Goal: Task Accomplishment & Management: Use online tool/utility

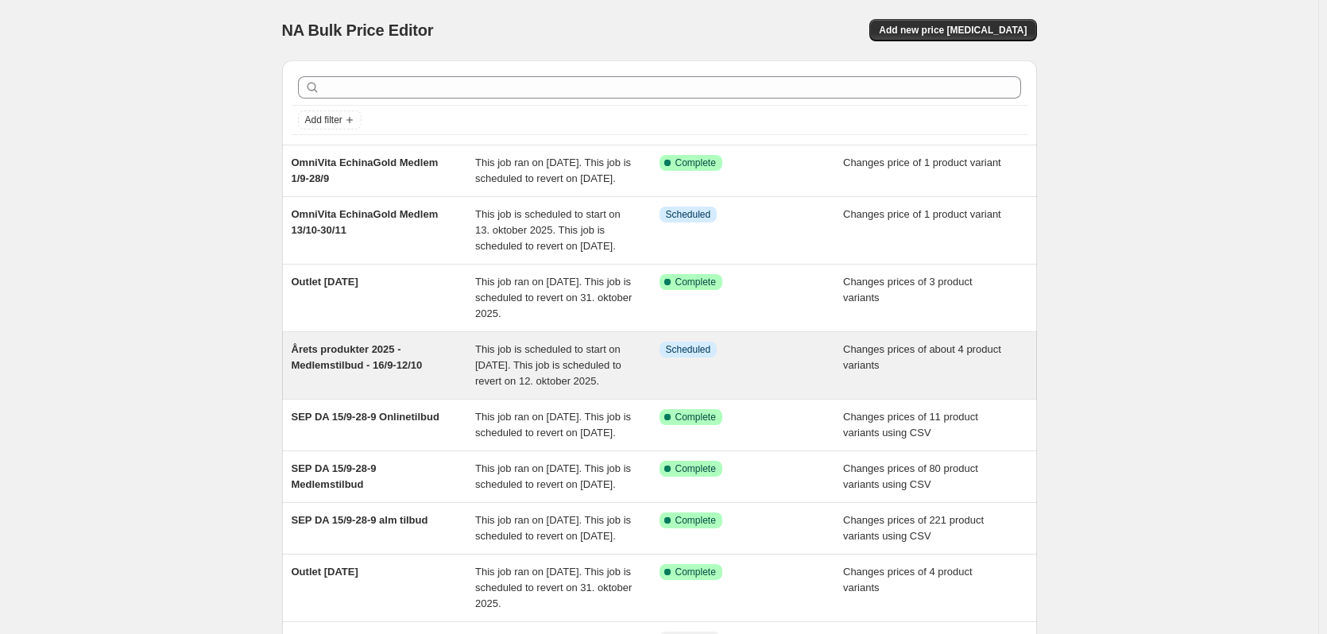
click at [380, 389] on div "Årets produkter 2025 - Medlemstilbud - 16/9-12/10" at bounding box center [384, 366] width 184 height 48
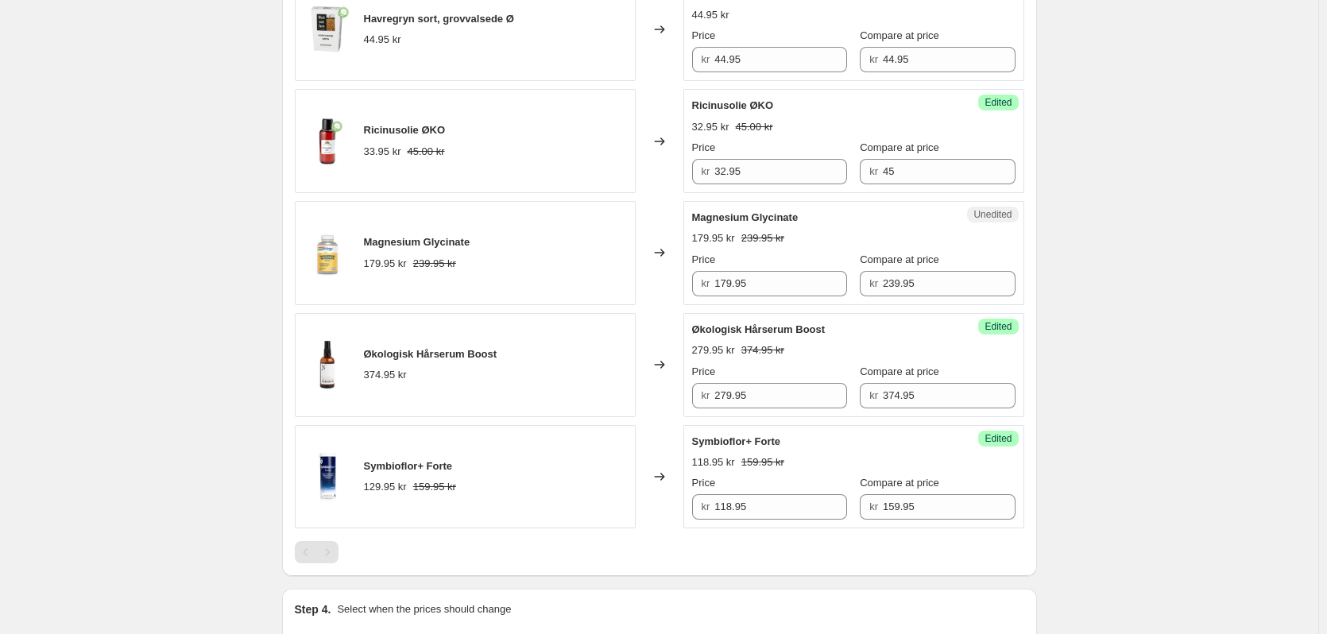
scroll to position [776, 0]
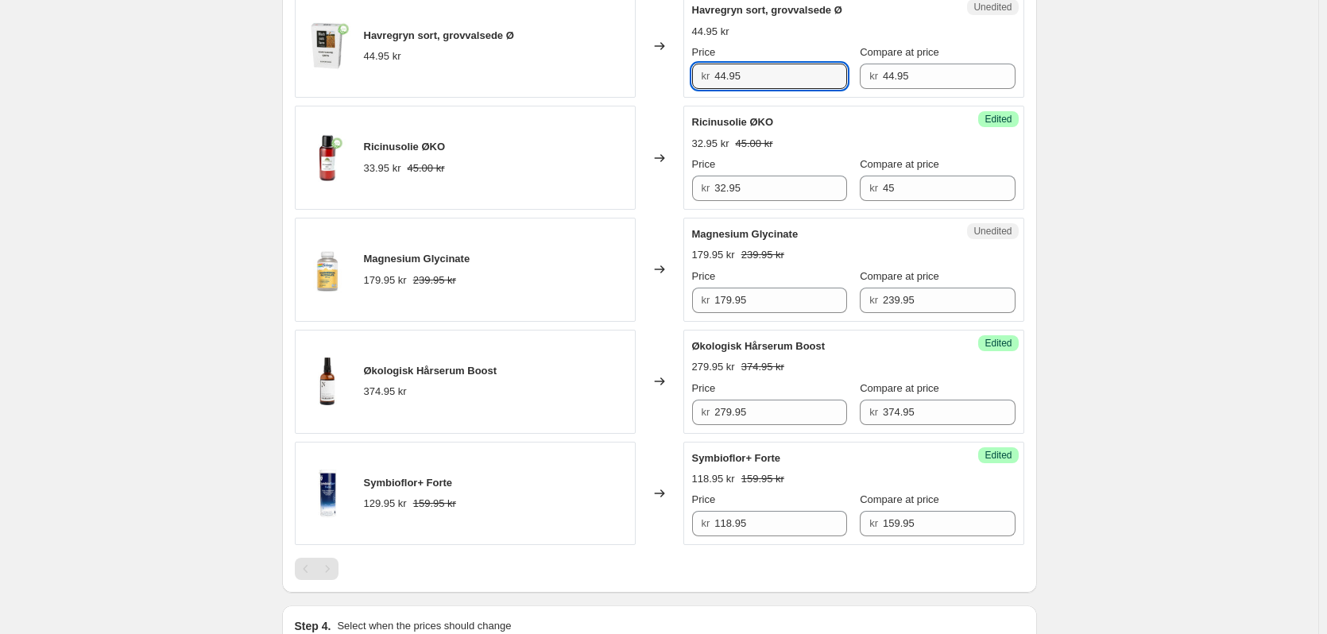
drag, startPoint x: 752, startPoint y: 71, endPoint x: 648, endPoint y: 85, distance: 105.1
click at [648, 85] on div "Havregryn sort, grovvalsede Ø 44.95 kr Changed to Unedited Havregryn sort, grov…" at bounding box center [659, 46] width 729 height 104
type input "41.95"
click at [1167, 161] on div "Årets produkter 2025 - Medlemstilbud - 16/9-12/10. This page is ready Årets pro…" at bounding box center [659, 167] width 1318 height 1886
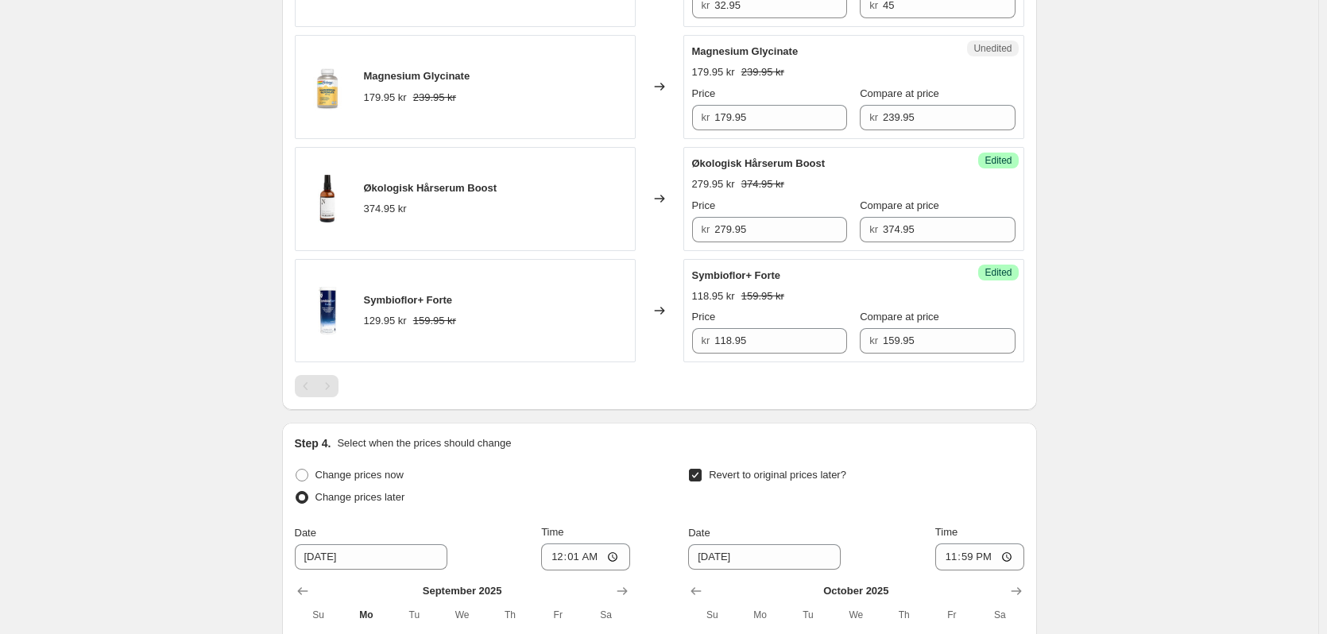
scroll to position [1252, 0]
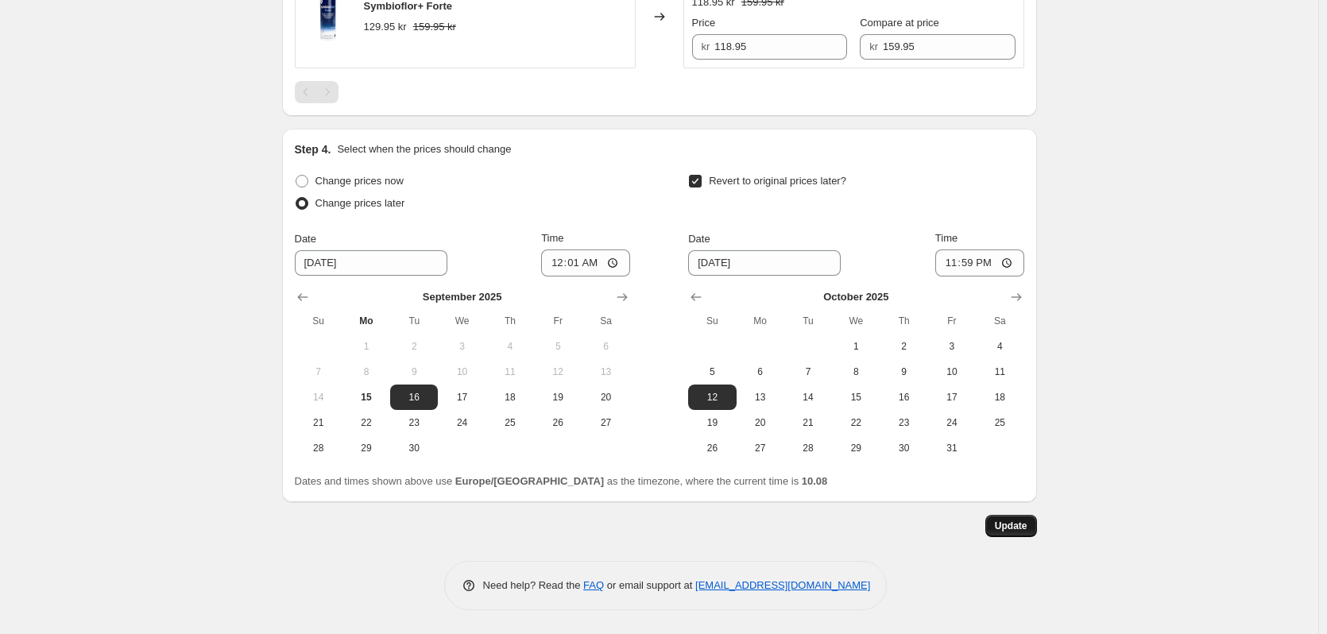
click at [1016, 515] on button "Update" at bounding box center [1011, 526] width 52 height 22
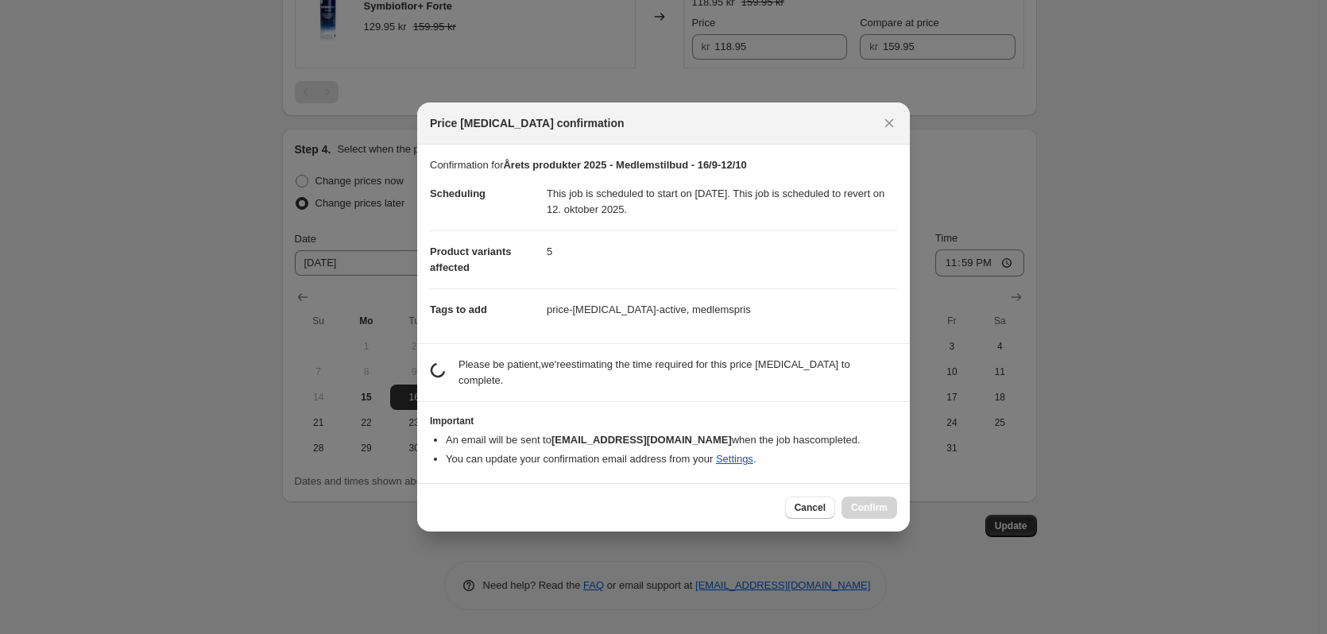
scroll to position [0, 0]
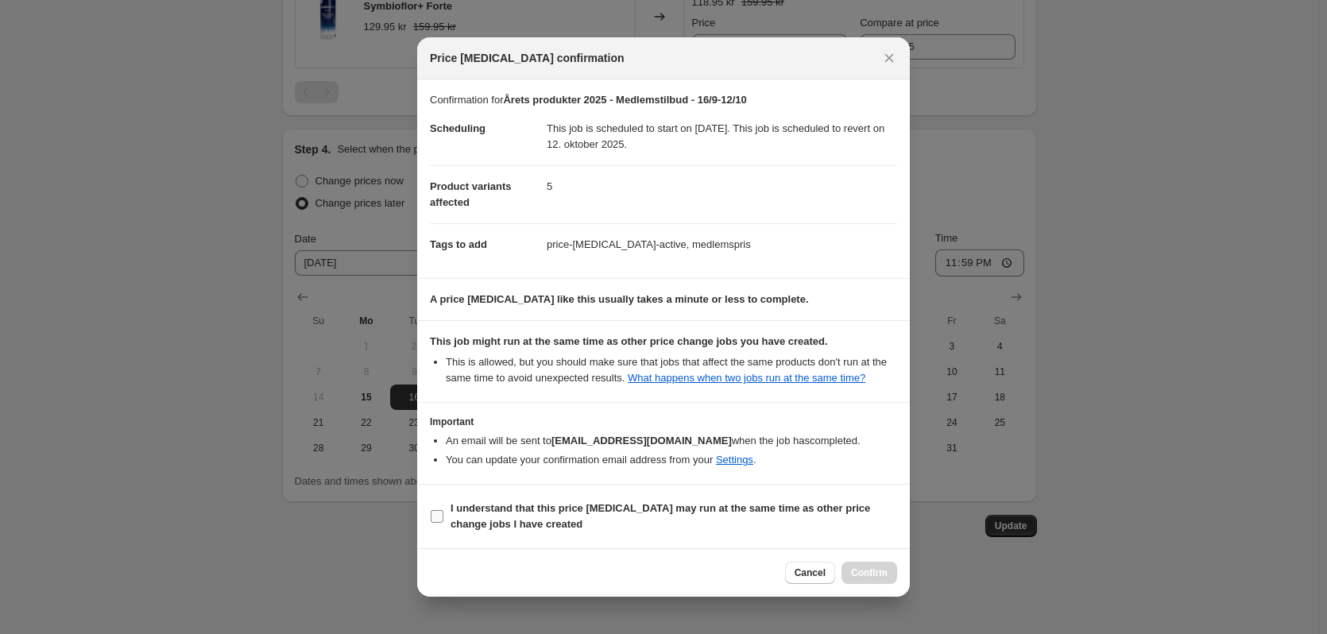
click at [535, 507] on b "I understand that this price [MEDICAL_DATA] may run at the same time as other p…" at bounding box center [661, 516] width 420 height 28
click at [443, 510] on input "I understand that this price [MEDICAL_DATA] may run at the same time as other p…" at bounding box center [437, 516] width 13 height 13
checkbox input "true"
click at [881, 575] on span "Confirm" at bounding box center [869, 573] width 37 height 13
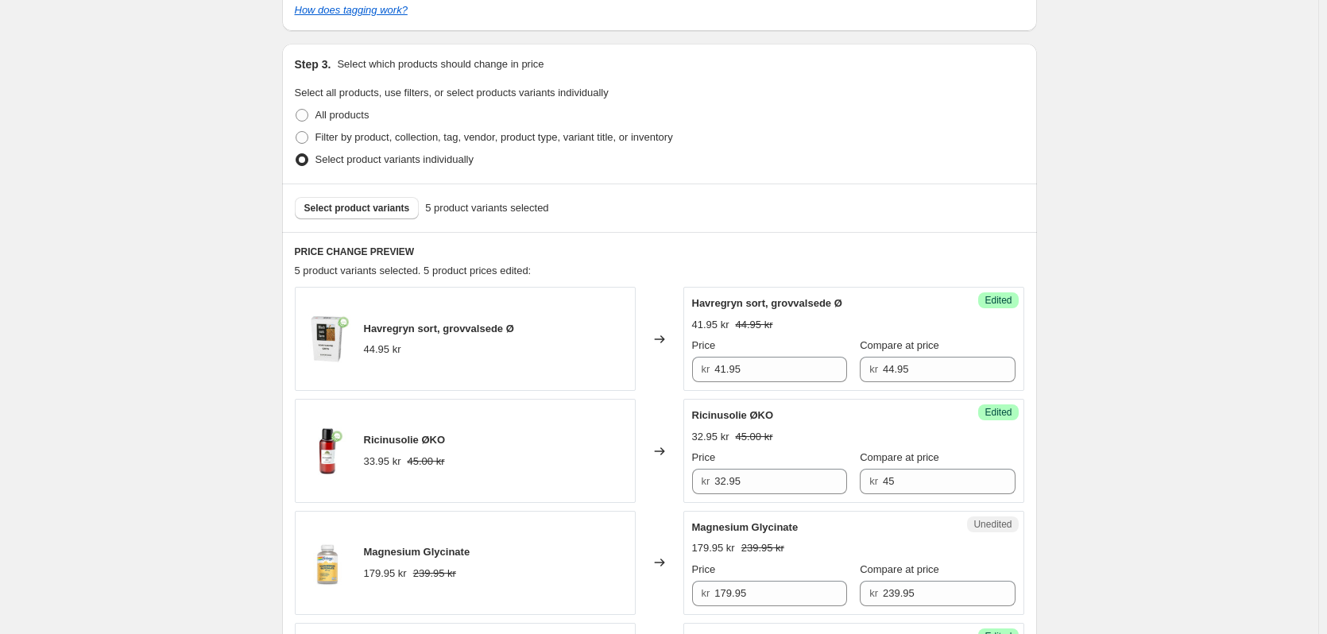
scroll to position [159, 0]
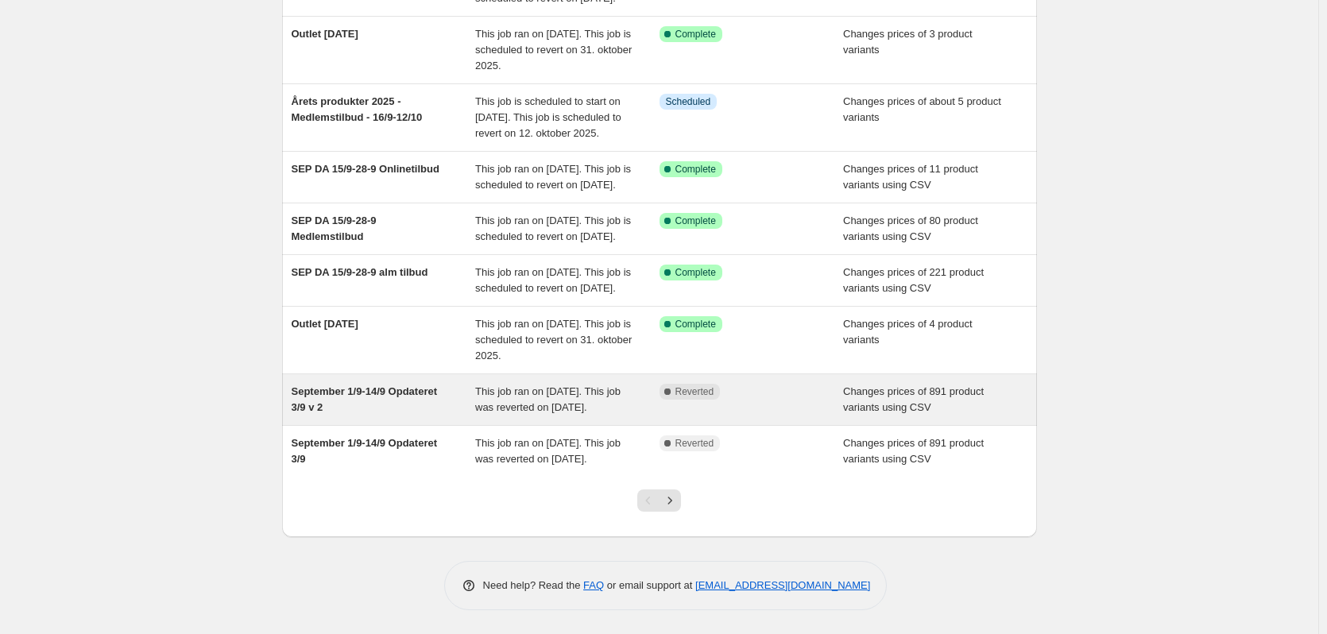
scroll to position [375, 0]
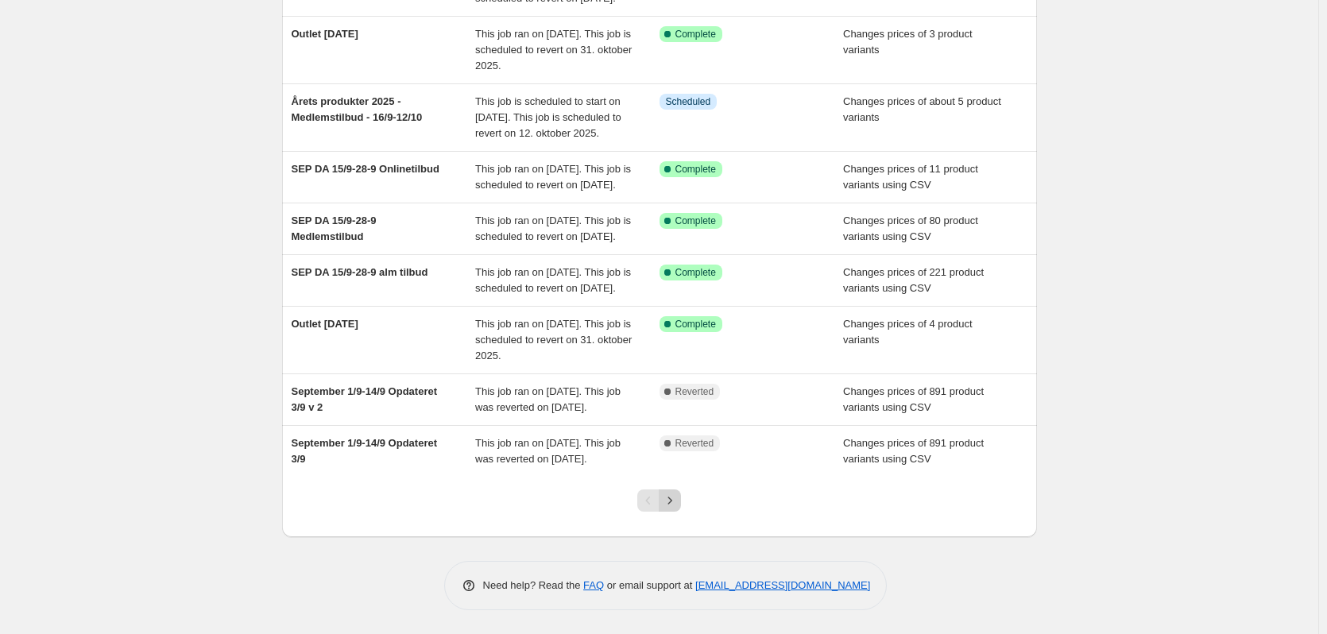
click at [669, 497] on icon "Next" at bounding box center [670, 501] width 16 height 16
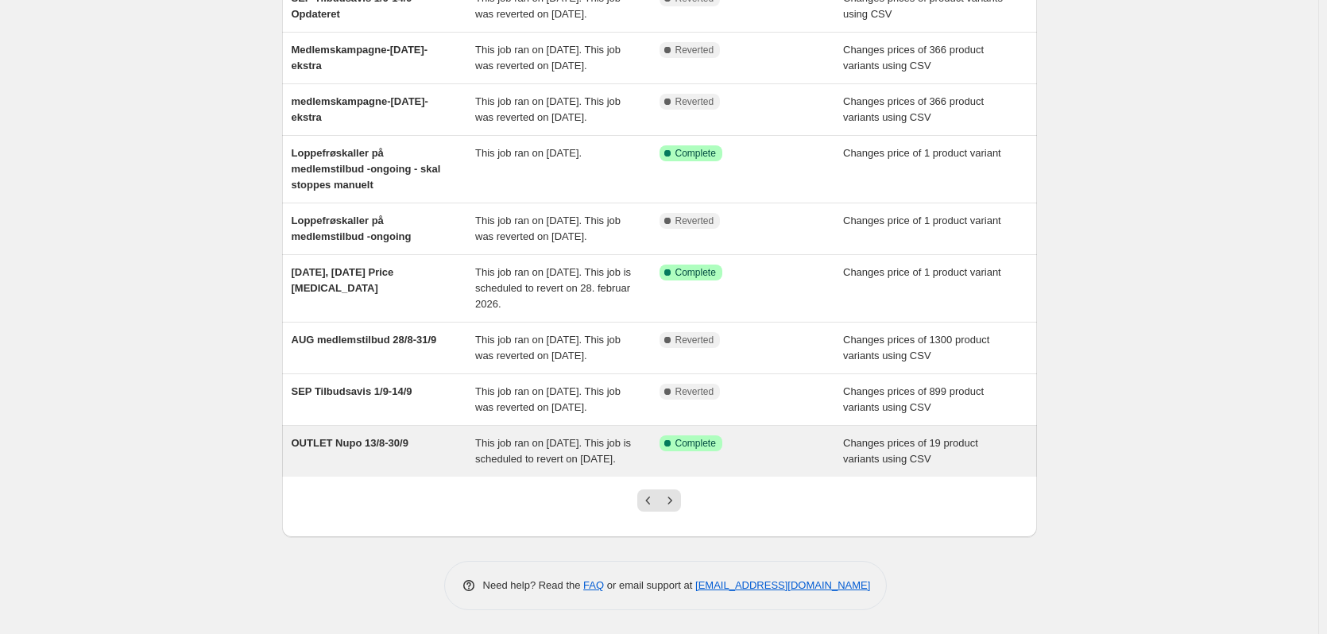
scroll to position [343, 0]
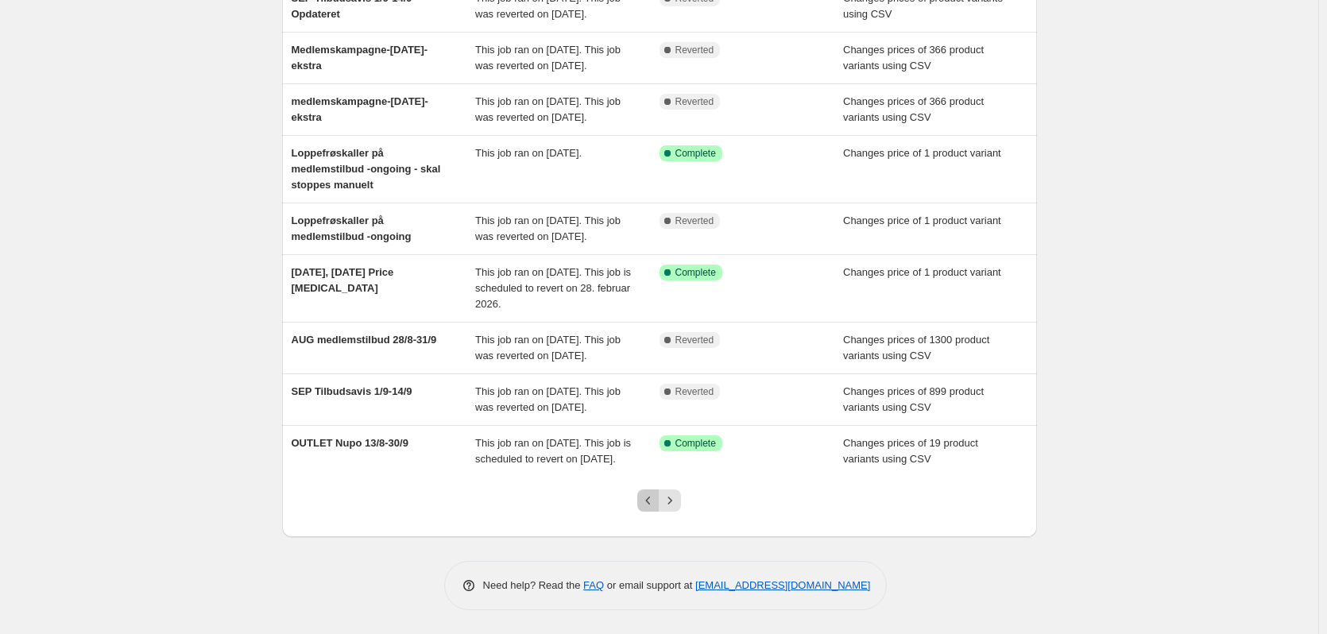
click at [648, 505] on icon "Previous" at bounding box center [648, 501] width 16 height 16
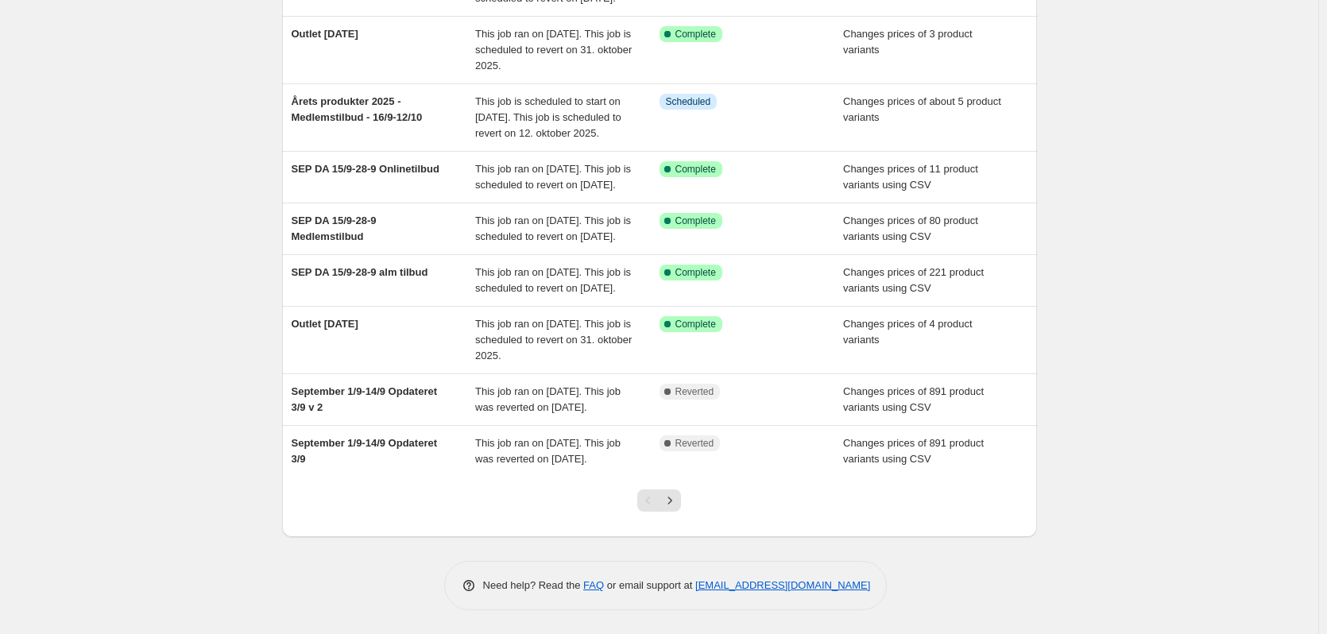
scroll to position [296, 0]
click at [1126, 407] on div "NA Bulk Price Editor. This page is ready NA Bulk Price Editor Add new price [ME…" at bounding box center [659, 193] width 1318 height 882
click at [688, 504] on div at bounding box center [659, 507] width 64 height 60
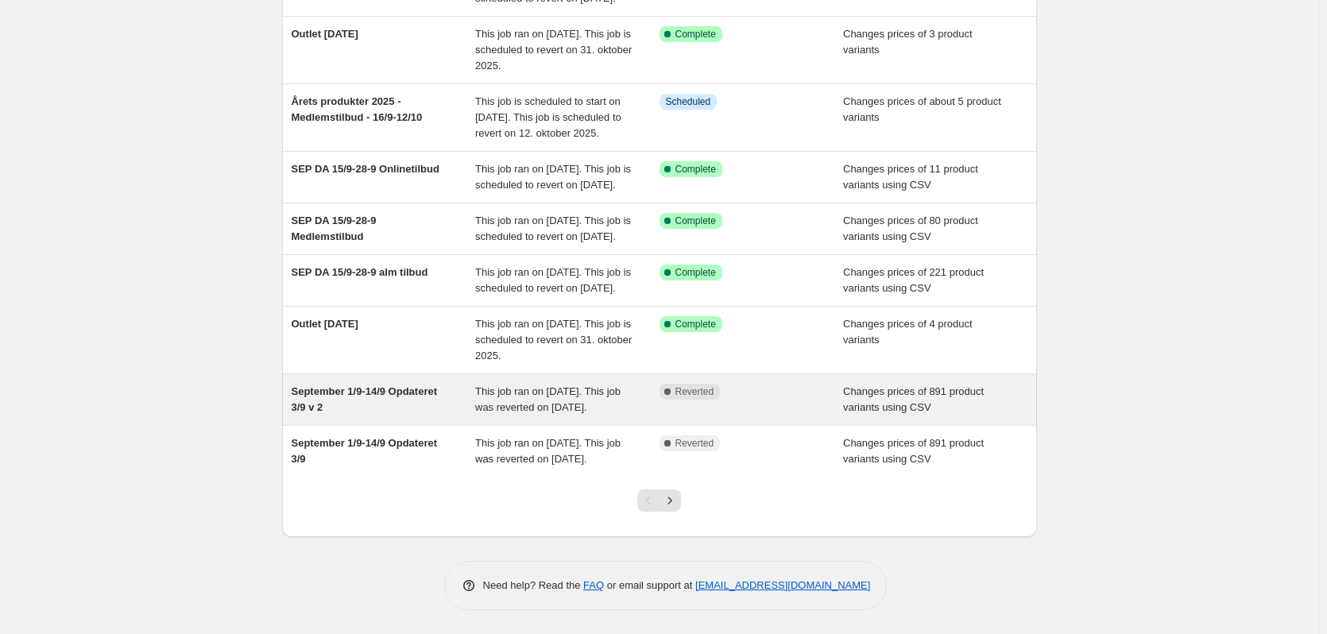
click at [439, 392] on div "September 1/9-14/9 Opdateret 3/9 v 2" at bounding box center [384, 400] width 184 height 32
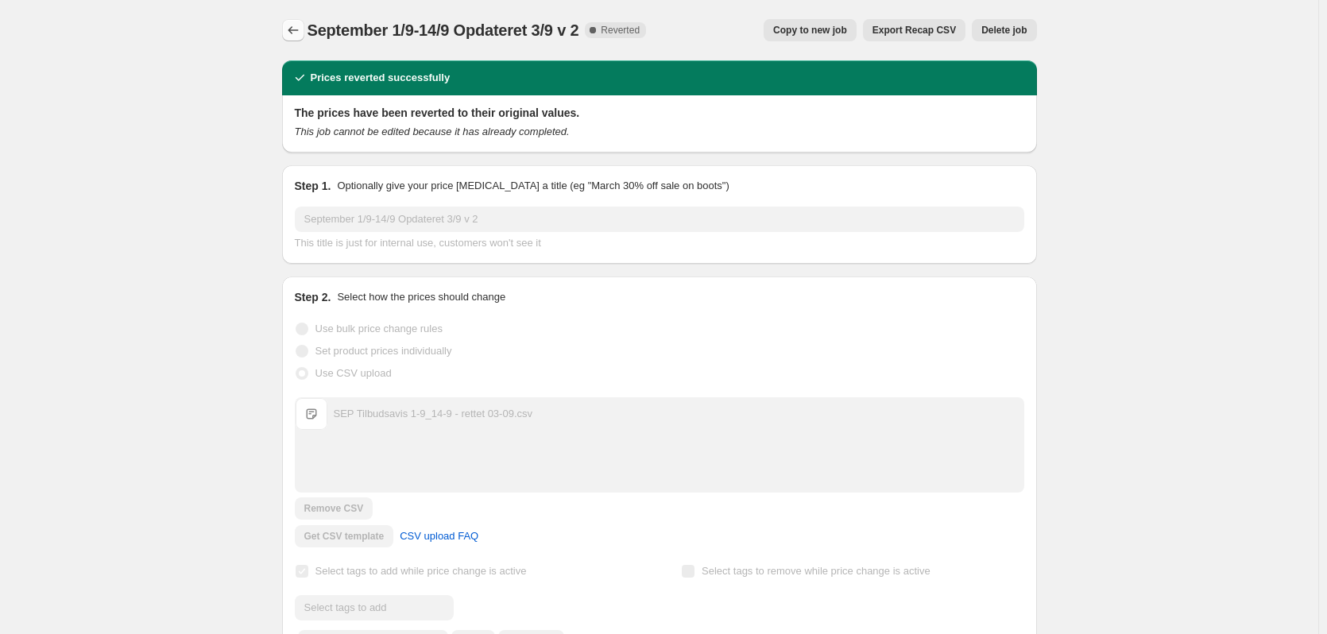
click at [296, 22] on button "Price change jobs" at bounding box center [293, 30] width 22 height 22
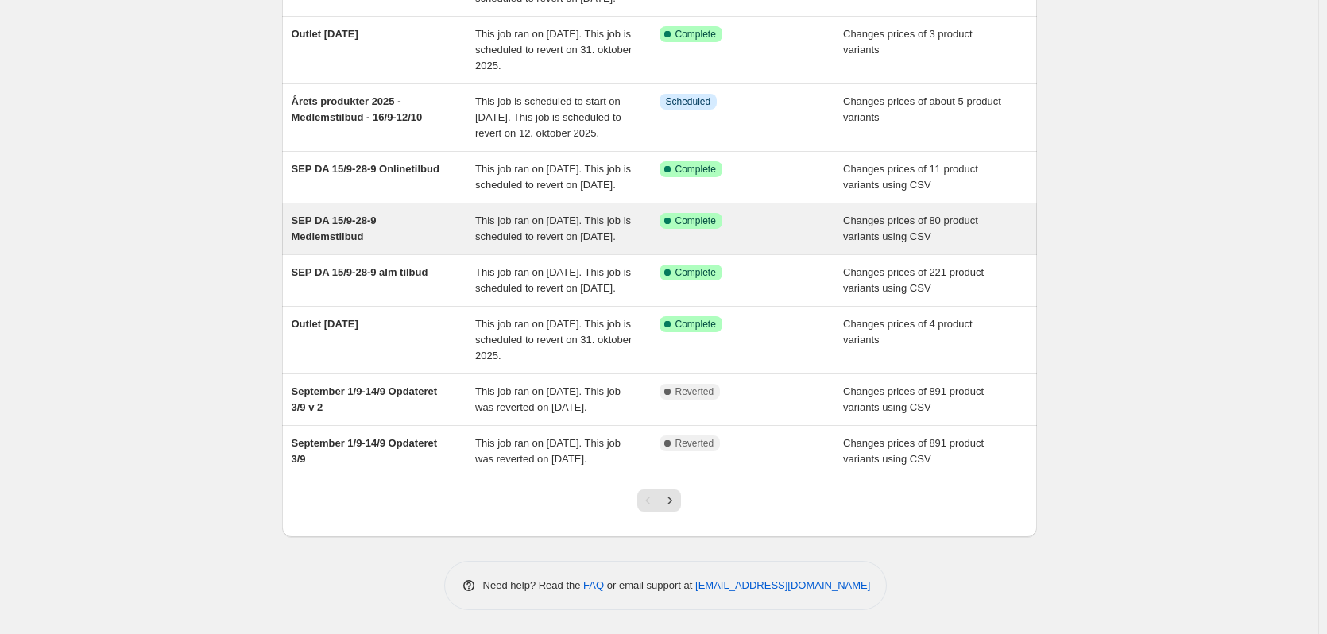
scroll to position [318, 0]
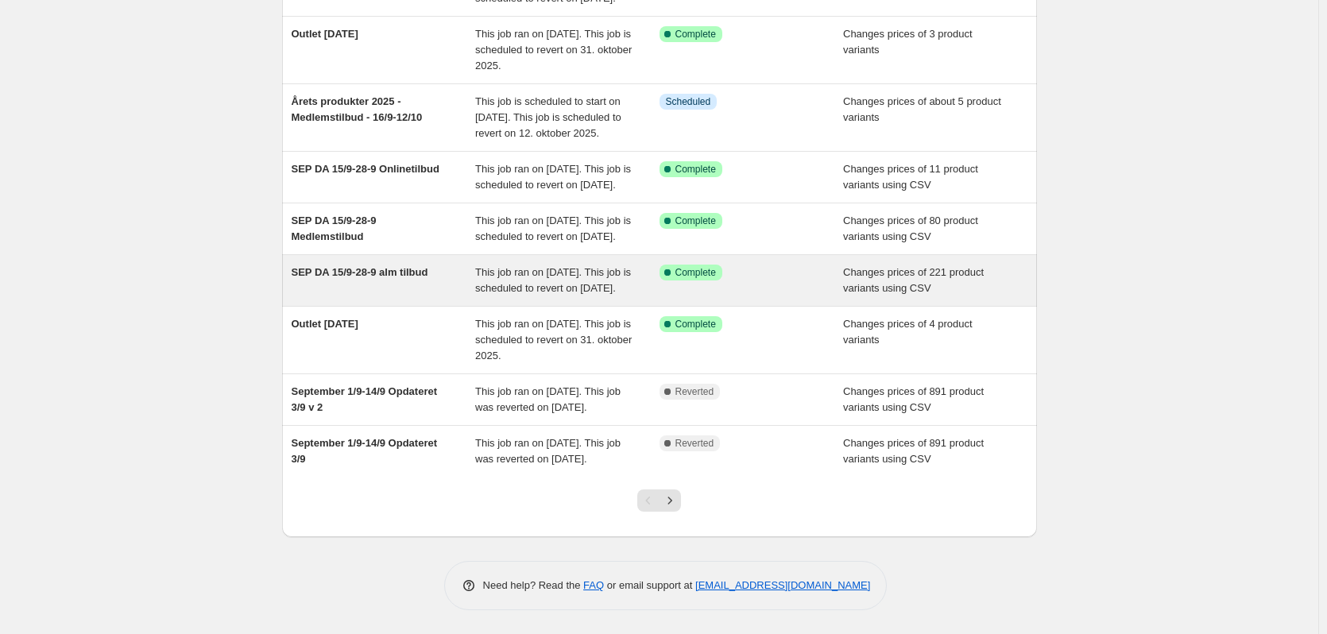
click at [419, 296] on div "SEP DA 15/9-28-9 alm tilbud" at bounding box center [384, 281] width 184 height 32
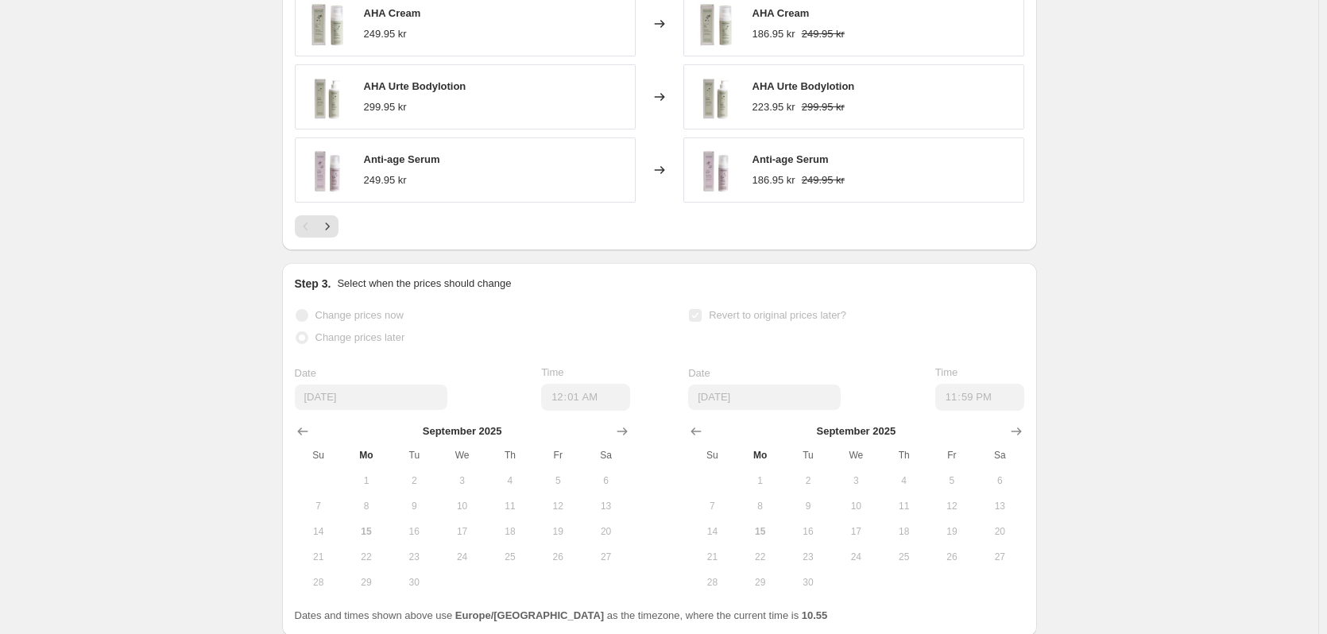
scroll to position [954, 0]
click at [335, 234] on icon "Next" at bounding box center [327, 226] width 16 height 16
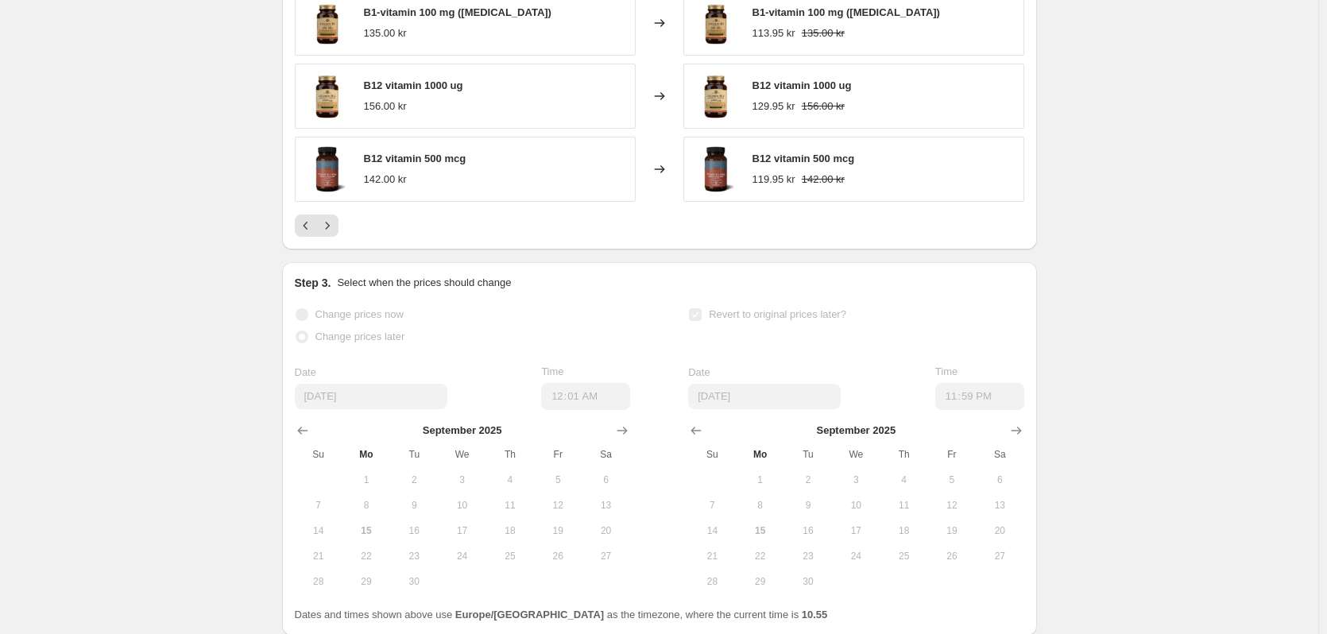
scroll to position [636, 0]
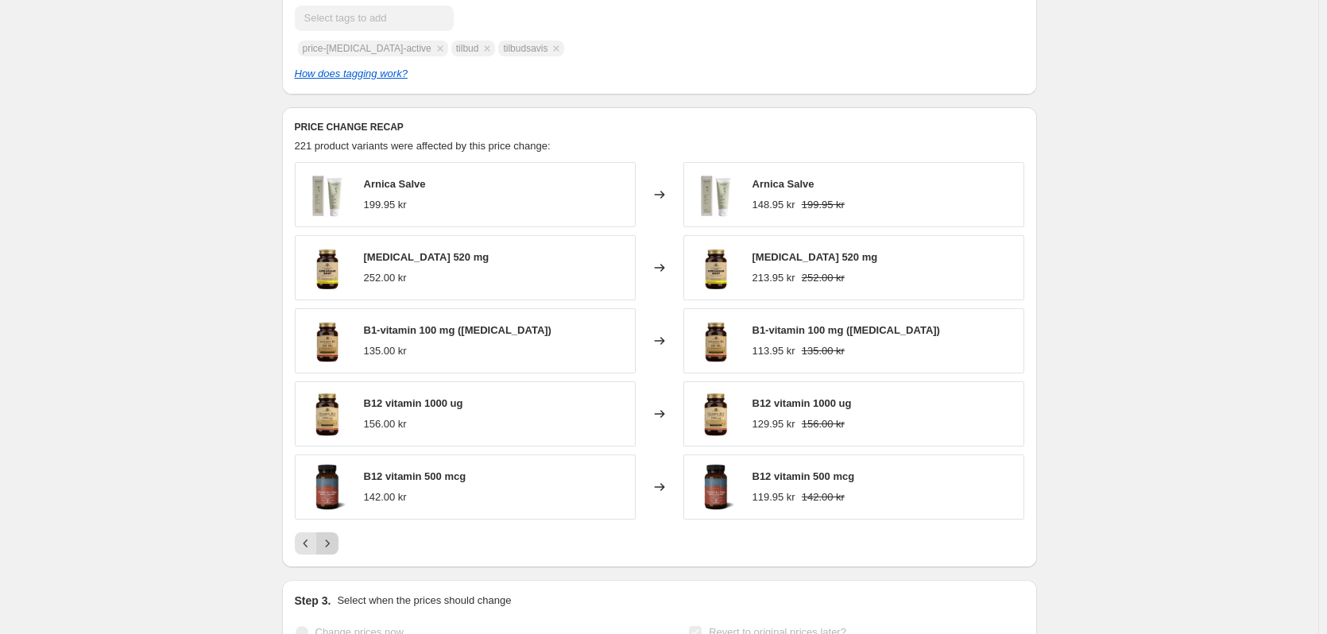
click at [325, 551] on icon "Next" at bounding box center [327, 544] width 16 height 16
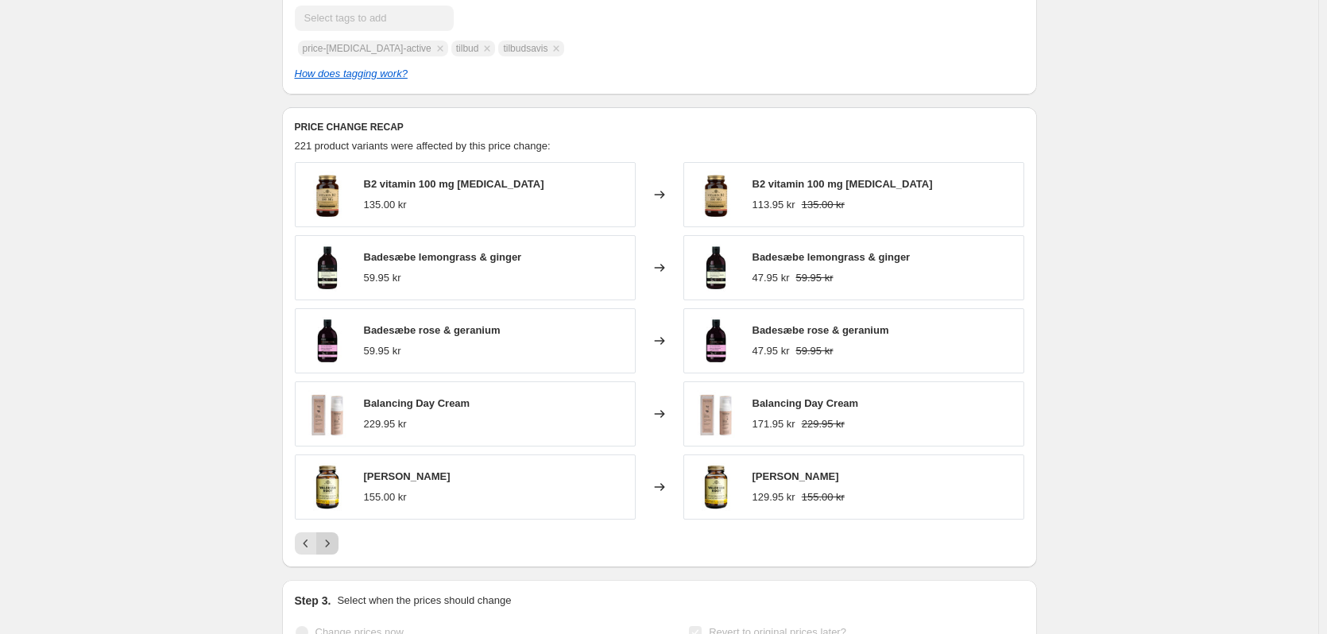
click at [328, 551] on icon "Next" at bounding box center [327, 544] width 16 height 16
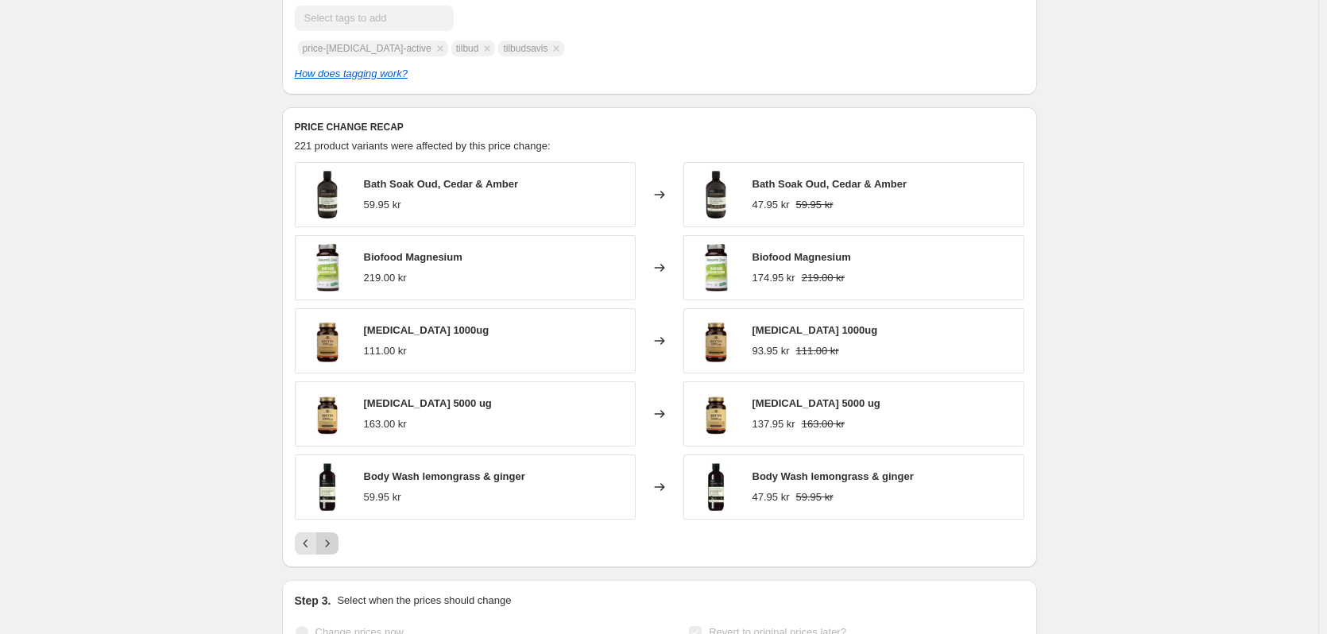
click at [329, 551] on icon "Next" at bounding box center [327, 544] width 16 height 16
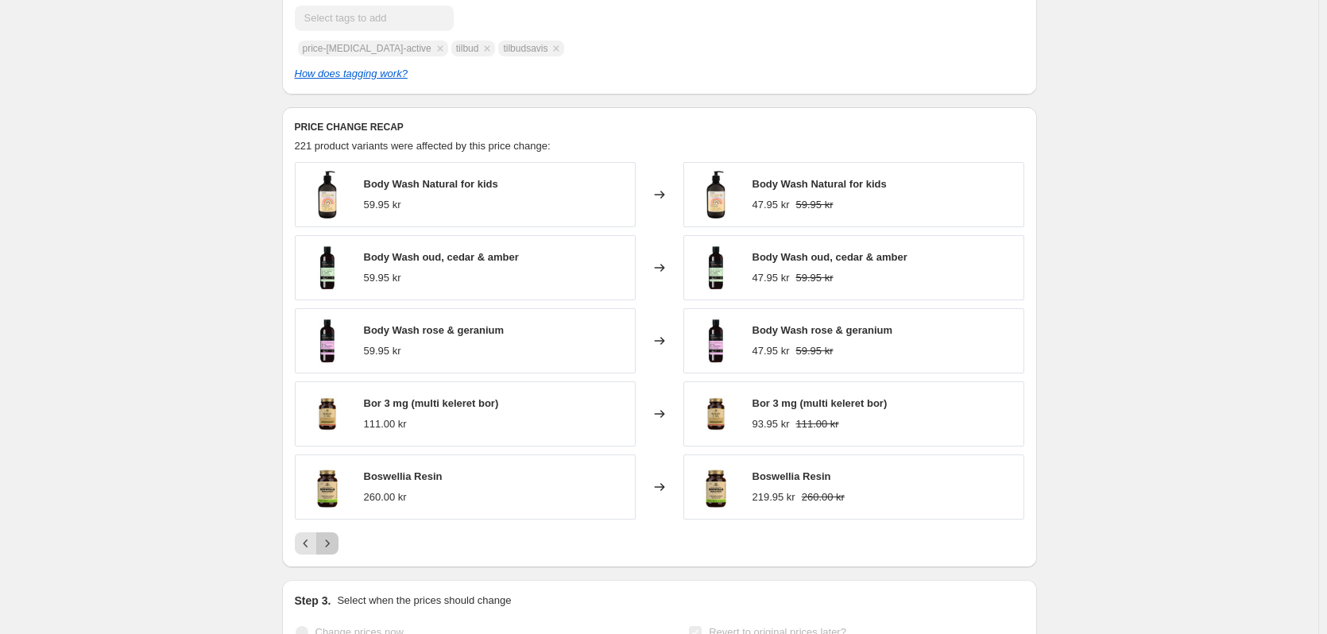
click at [330, 551] on icon "Next" at bounding box center [327, 544] width 16 height 16
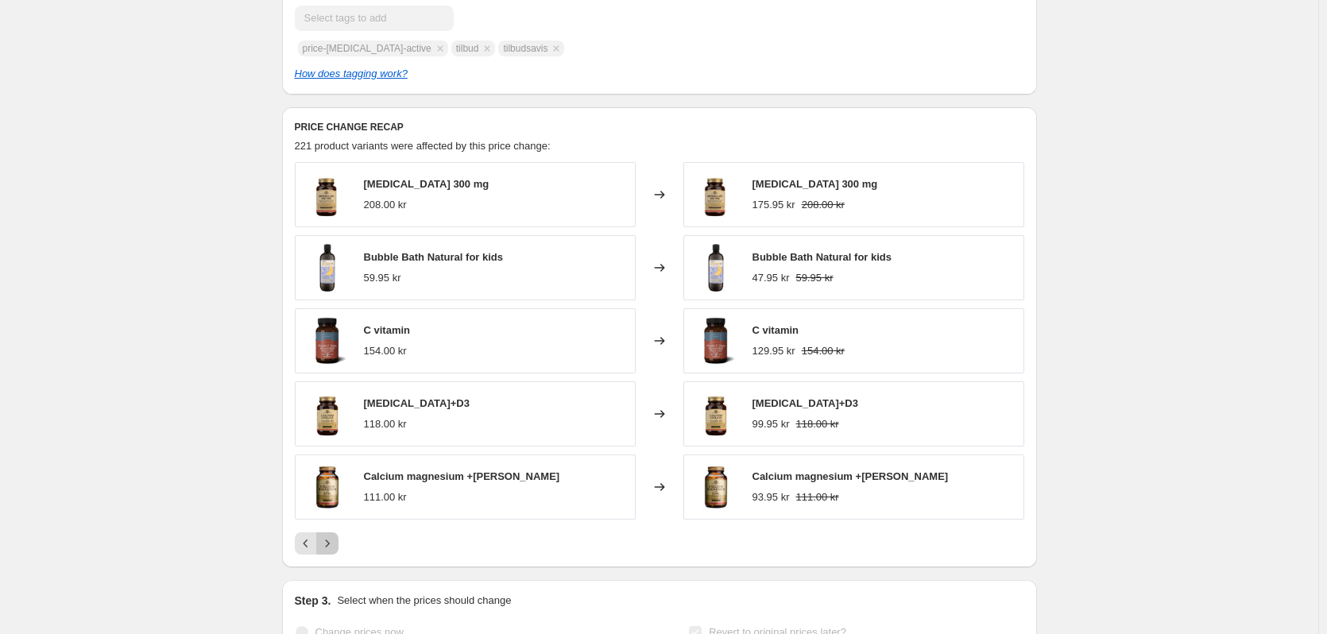
click at [330, 551] on icon "Next" at bounding box center [327, 544] width 16 height 16
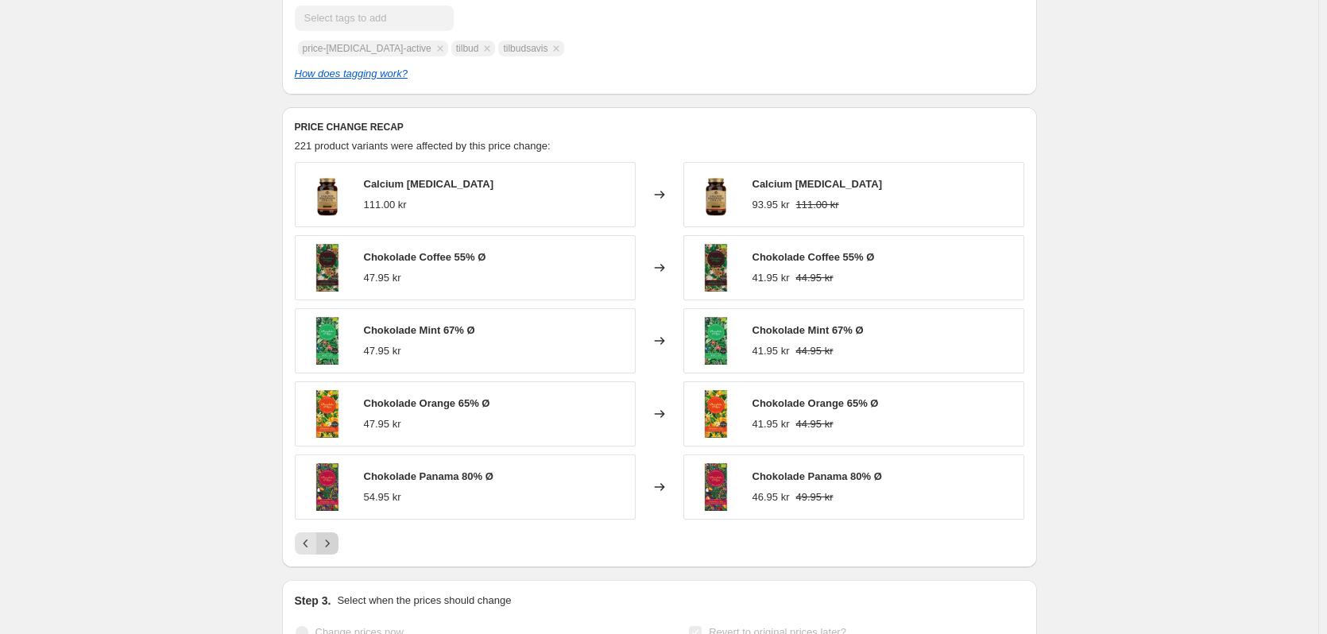
click at [330, 551] on icon "Next" at bounding box center [327, 544] width 16 height 16
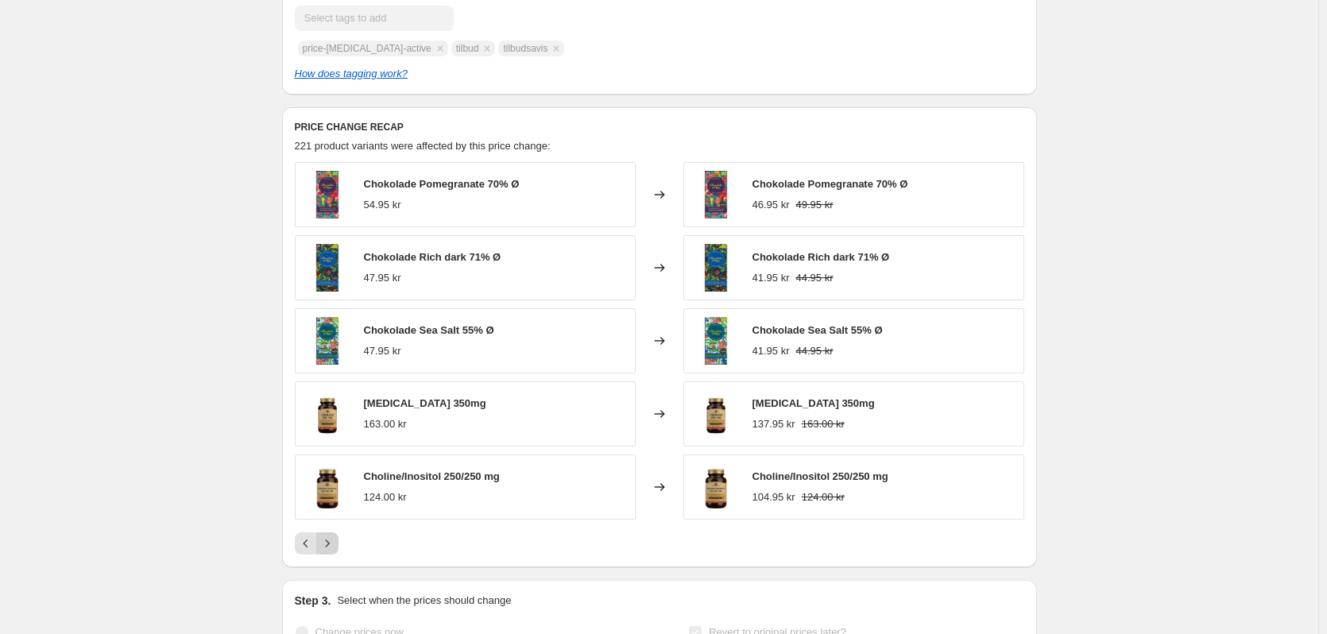
click at [330, 551] on icon "Next" at bounding box center [327, 544] width 16 height 16
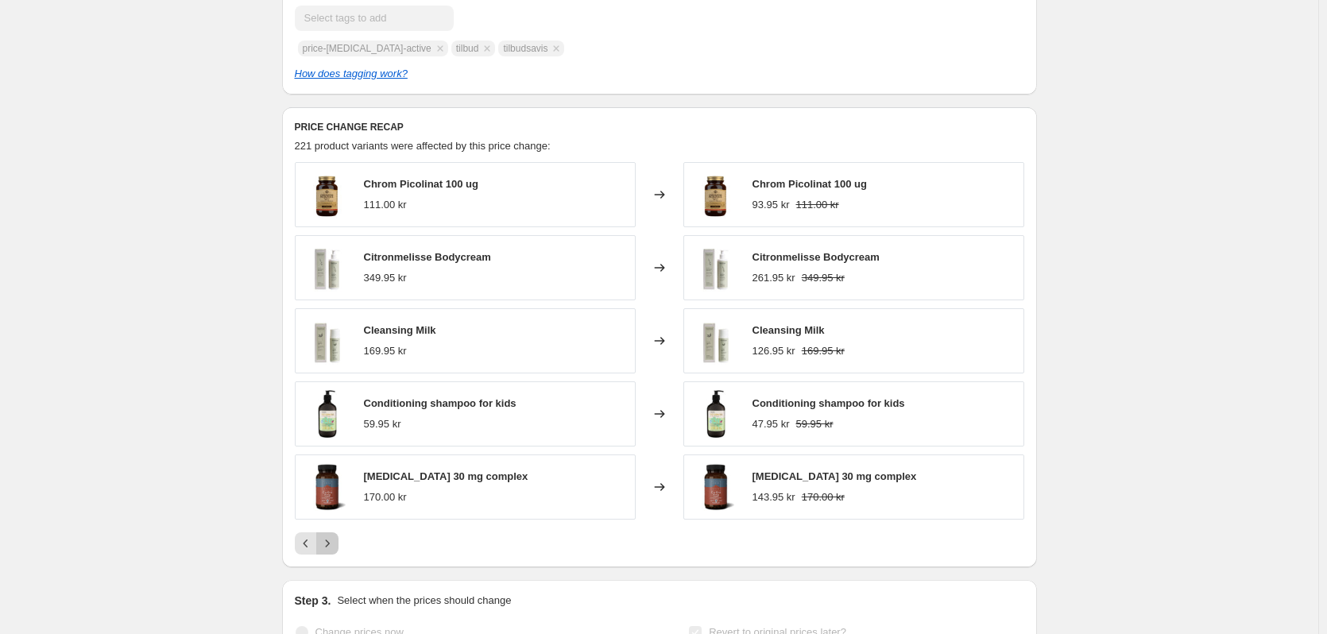
click at [330, 551] on icon "Next" at bounding box center [327, 544] width 16 height 16
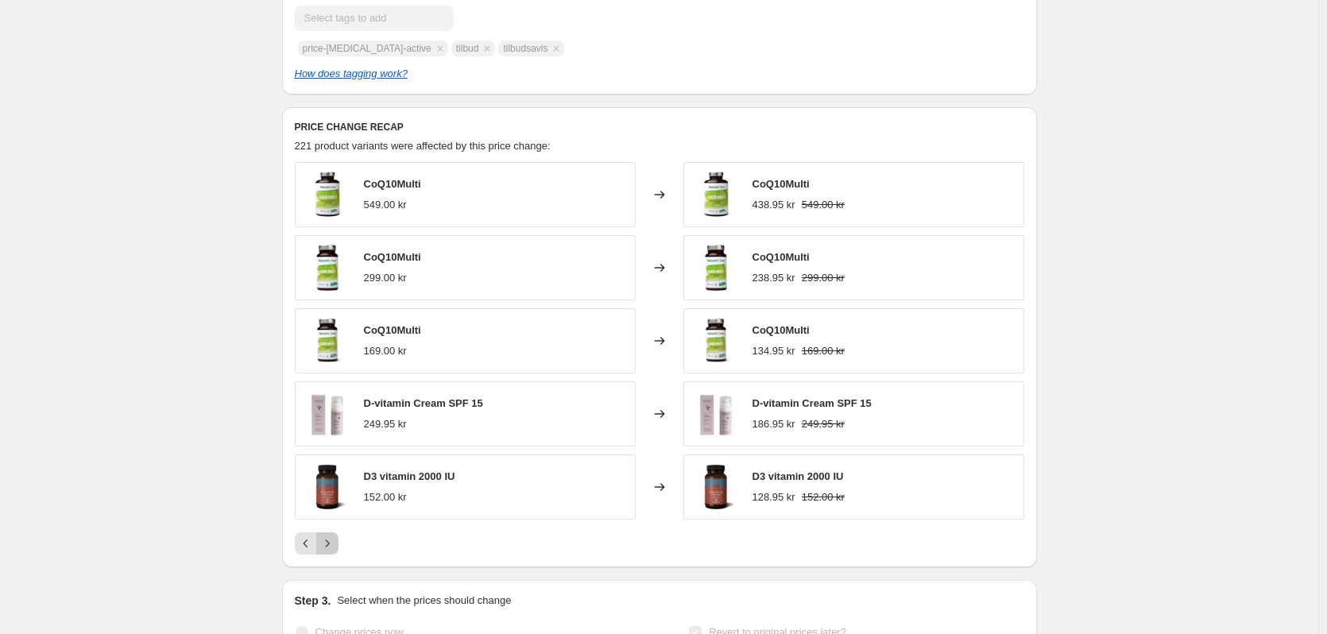
click at [330, 551] on icon "Next" at bounding box center [327, 544] width 16 height 16
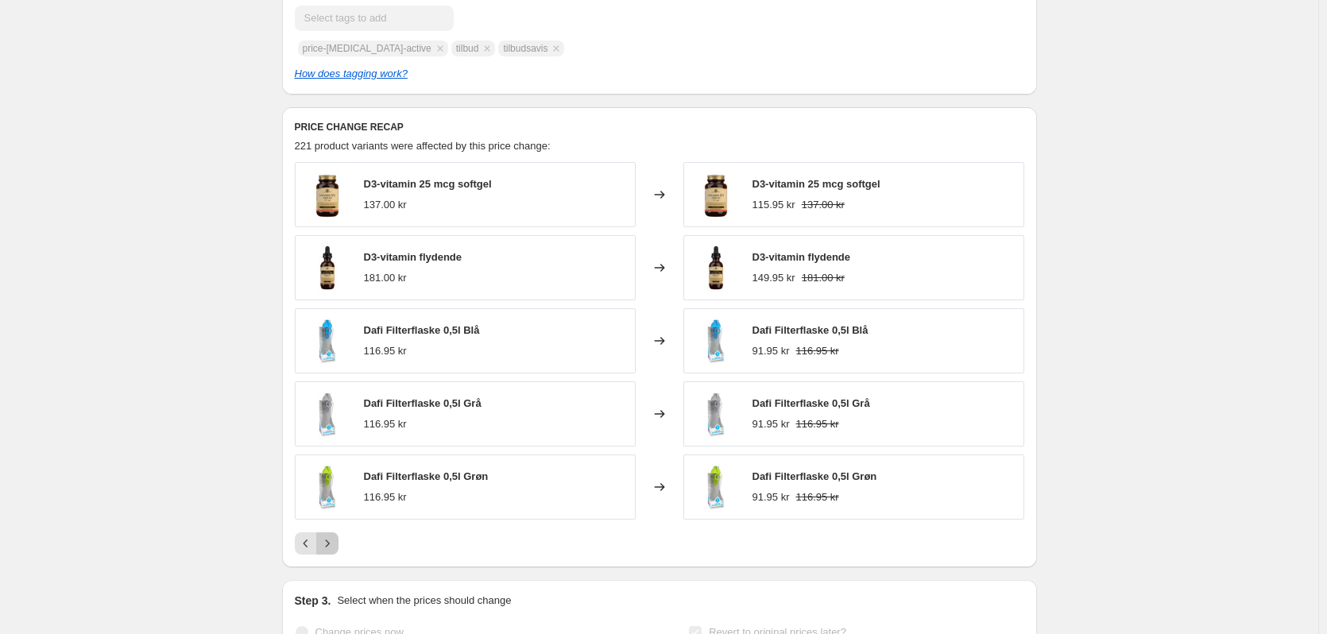
click at [330, 551] on icon "Next" at bounding box center [327, 544] width 16 height 16
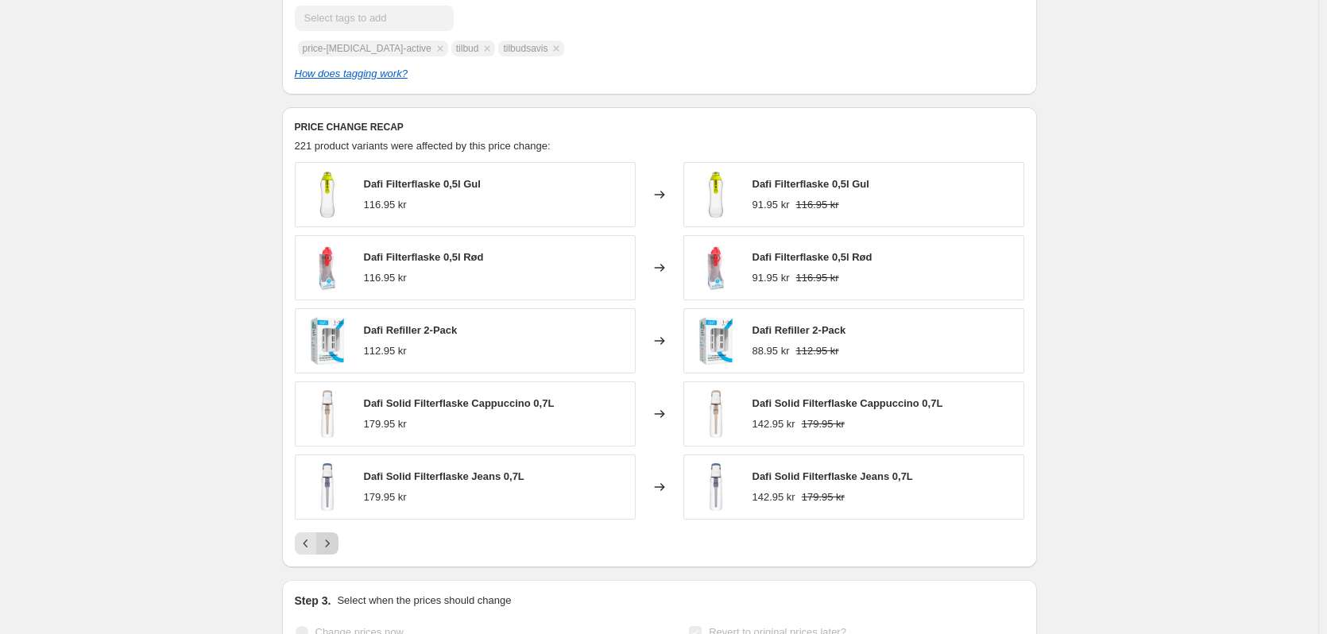
click at [335, 551] on icon "Next" at bounding box center [327, 544] width 16 height 16
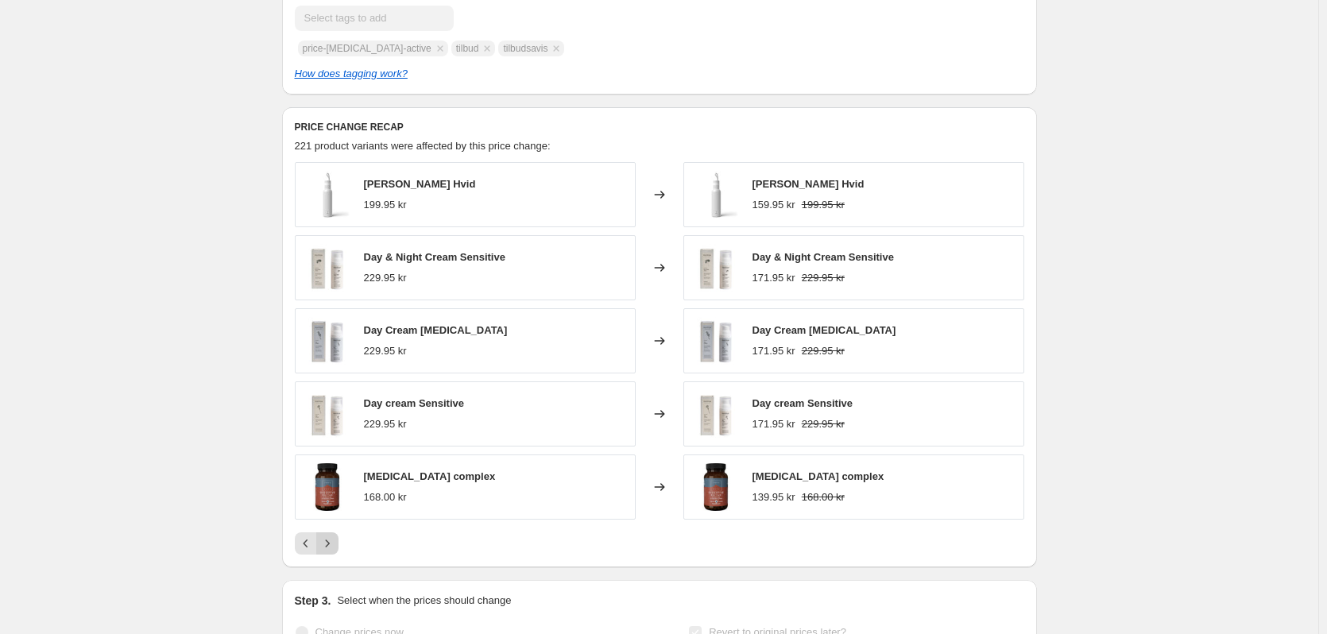
click at [335, 551] on icon "Next" at bounding box center [327, 544] width 16 height 16
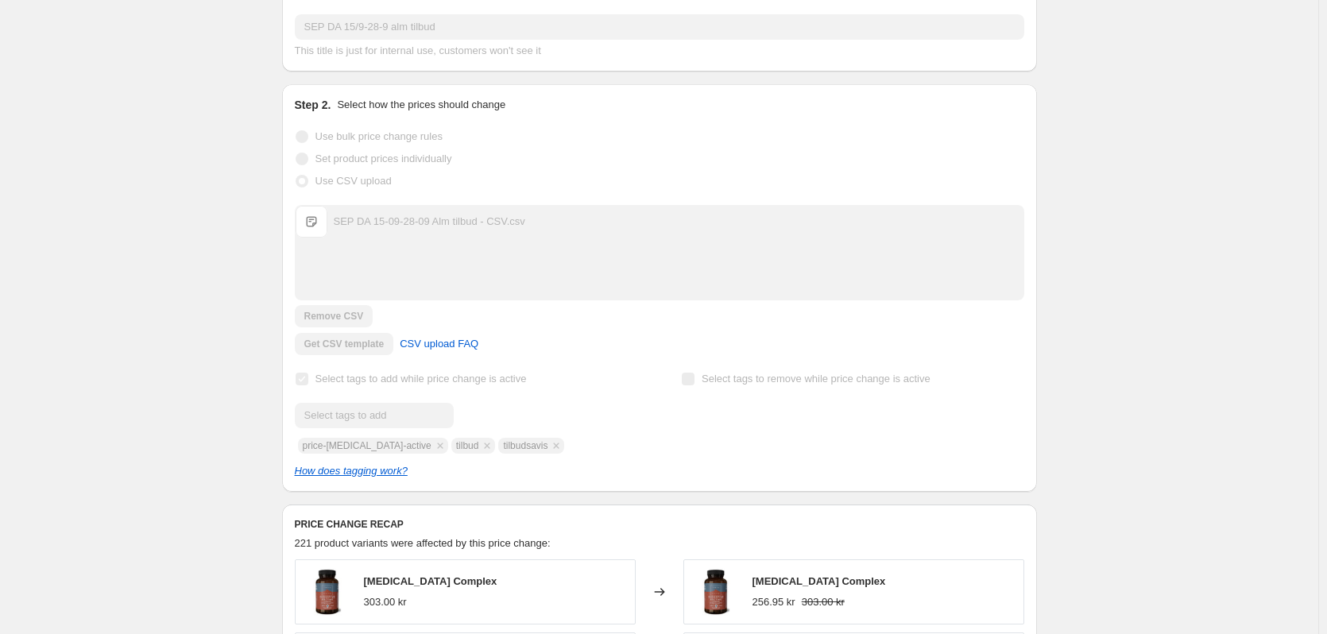
scroll to position [0, 0]
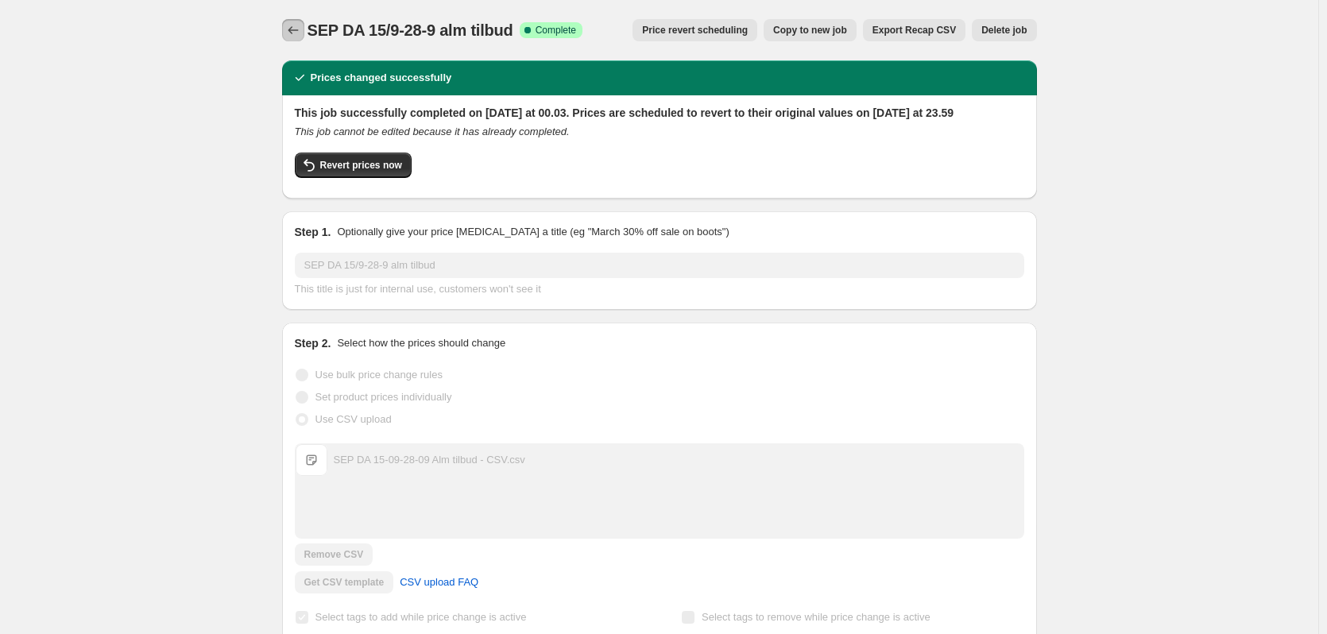
click at [292, 29] on icon "Price change jobs" at bounding box center [293, 30] width 16 height 16
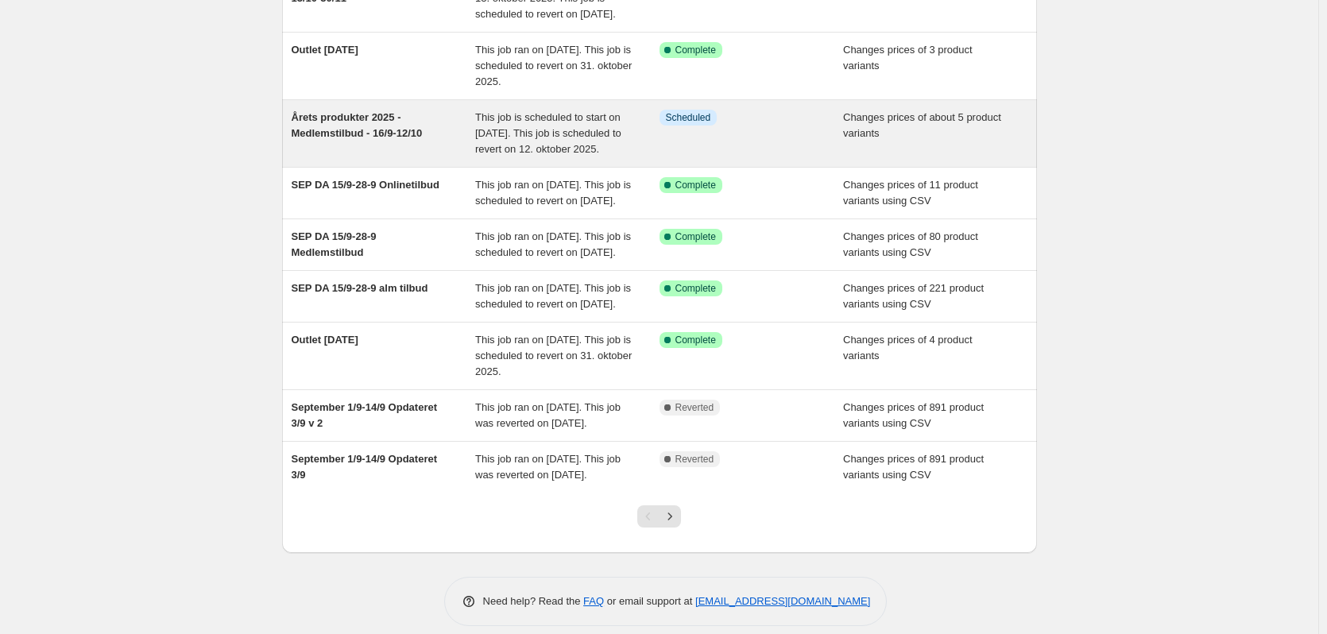
scroll to position [318, 0]
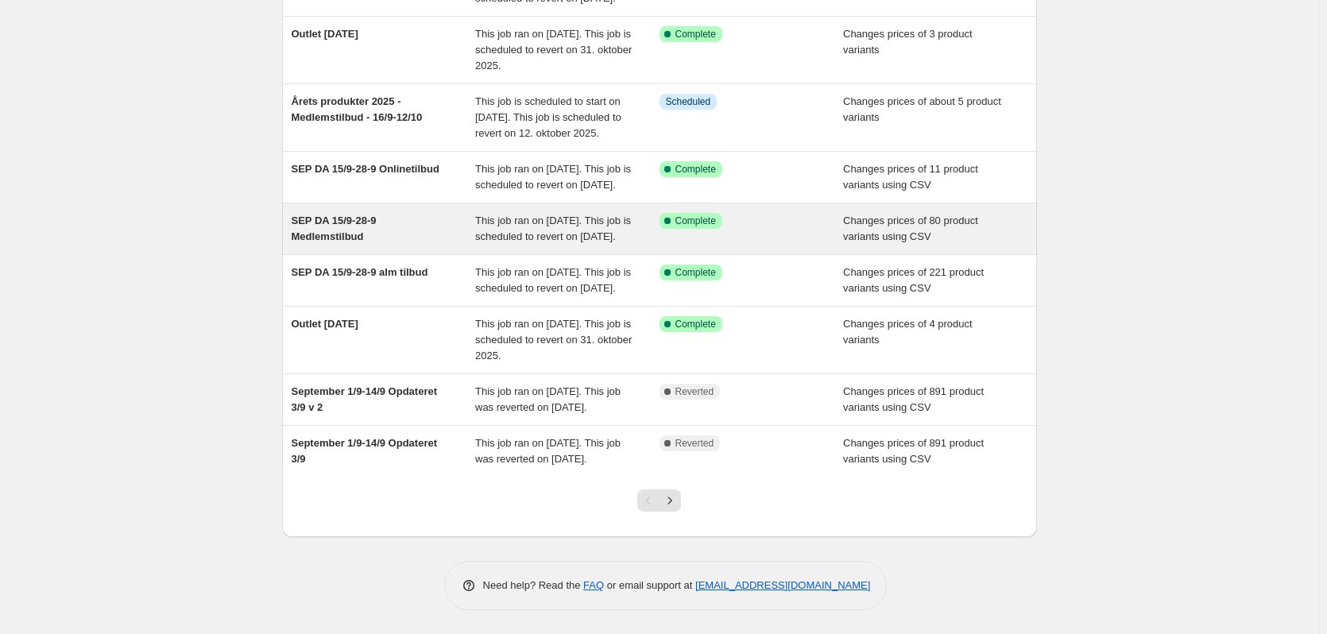
click at [439, 225] on div "SEP DA 15/9-28-9 Medlemstilbud" at bounding box center [384, 229] width 184 height 32
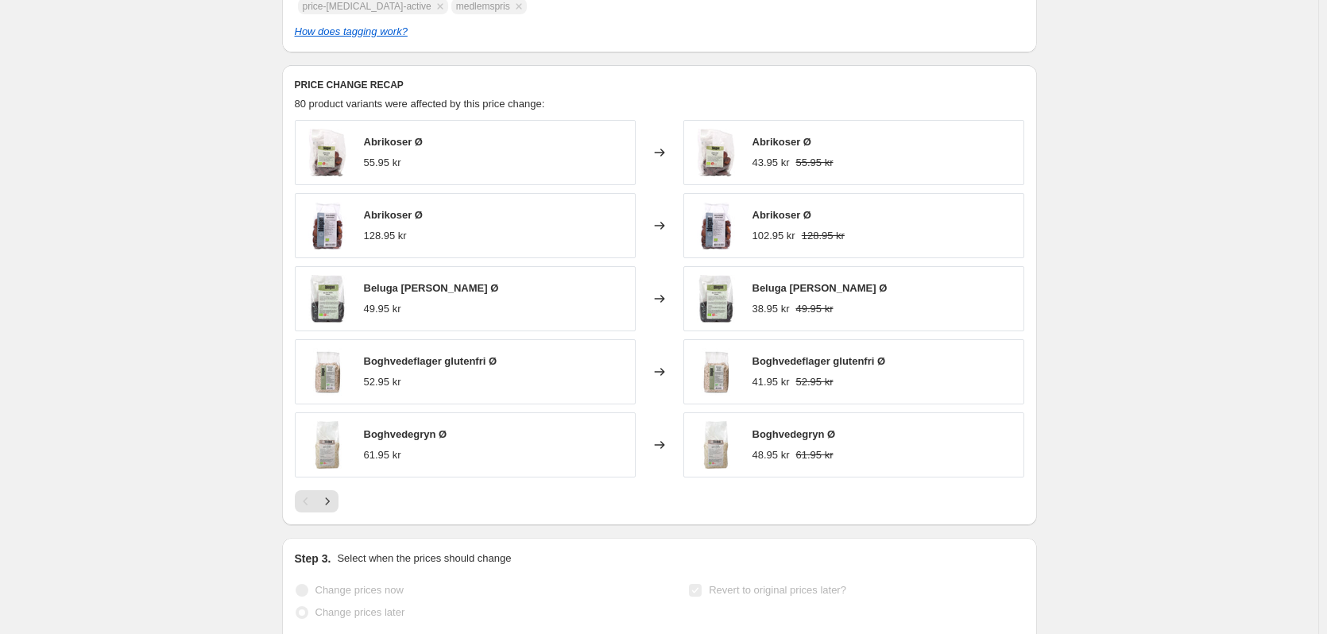
scroll to position [715, 0]
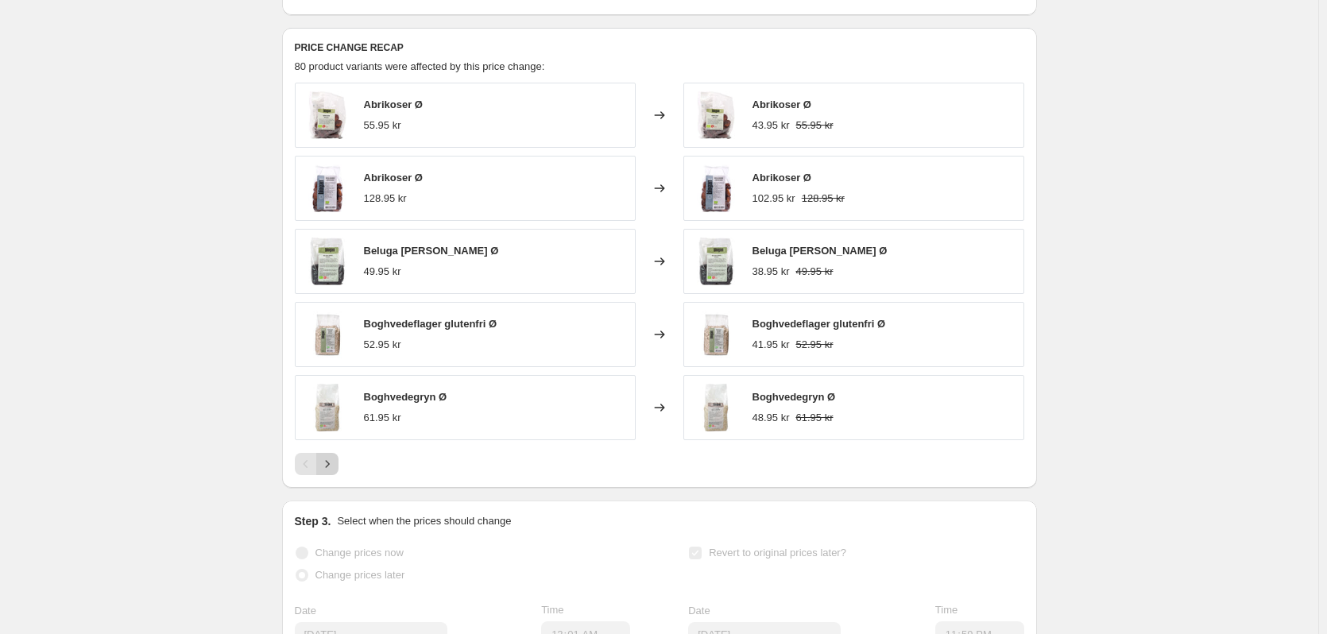
click at [328, 472] on icon "Next" at bounding box center [327, 464] width 16 height 16
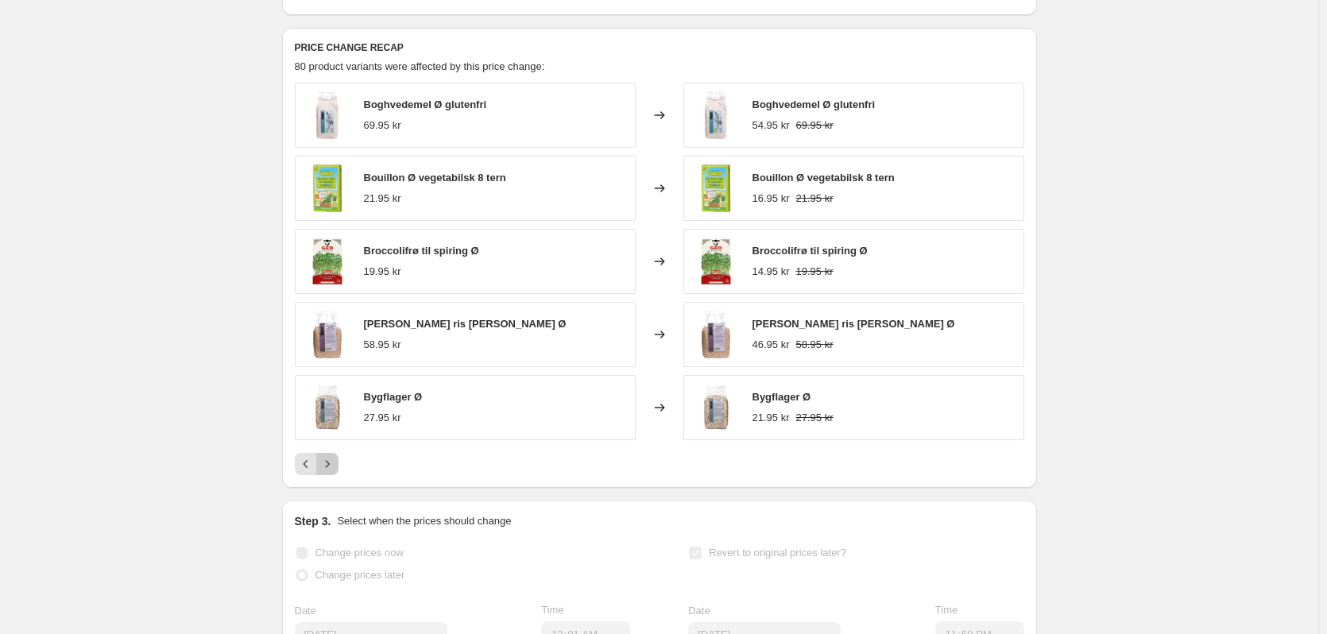
click at [328, 472] on icon "Next" at bounding box center [327, 464] width 16 height 16
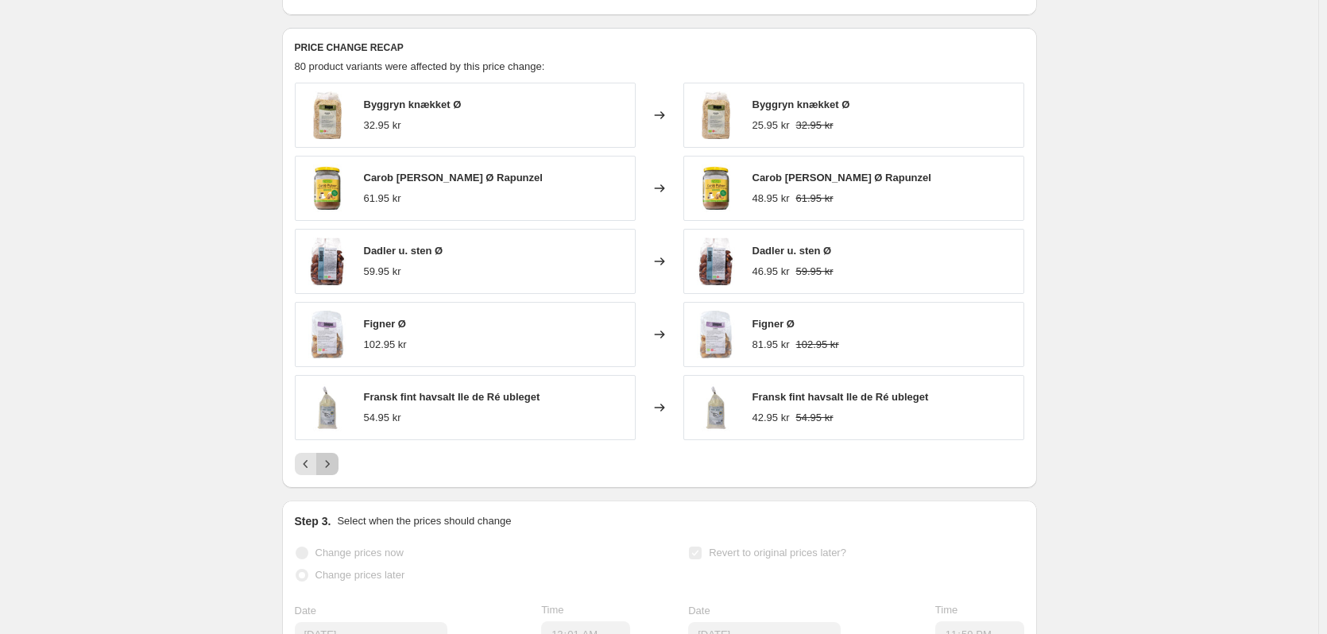
click at [328, 472] on icon "Next" at bounding box center [327, 464] width 16 height 16
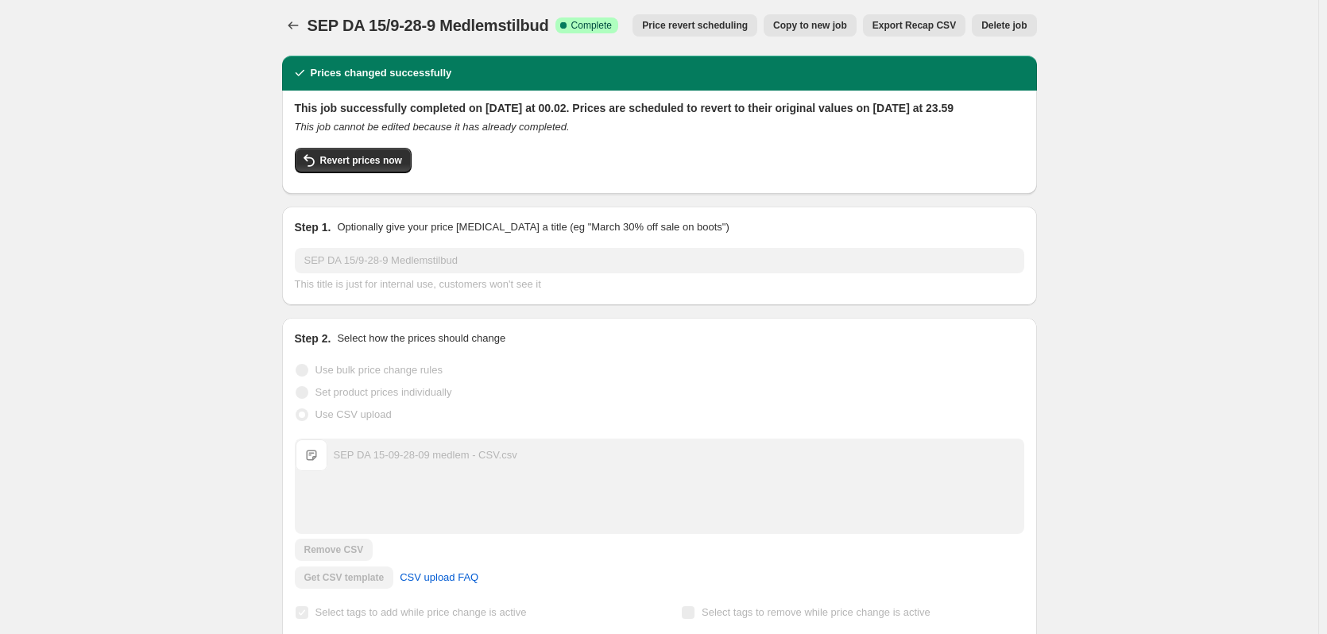
scroll to position [0, 0]
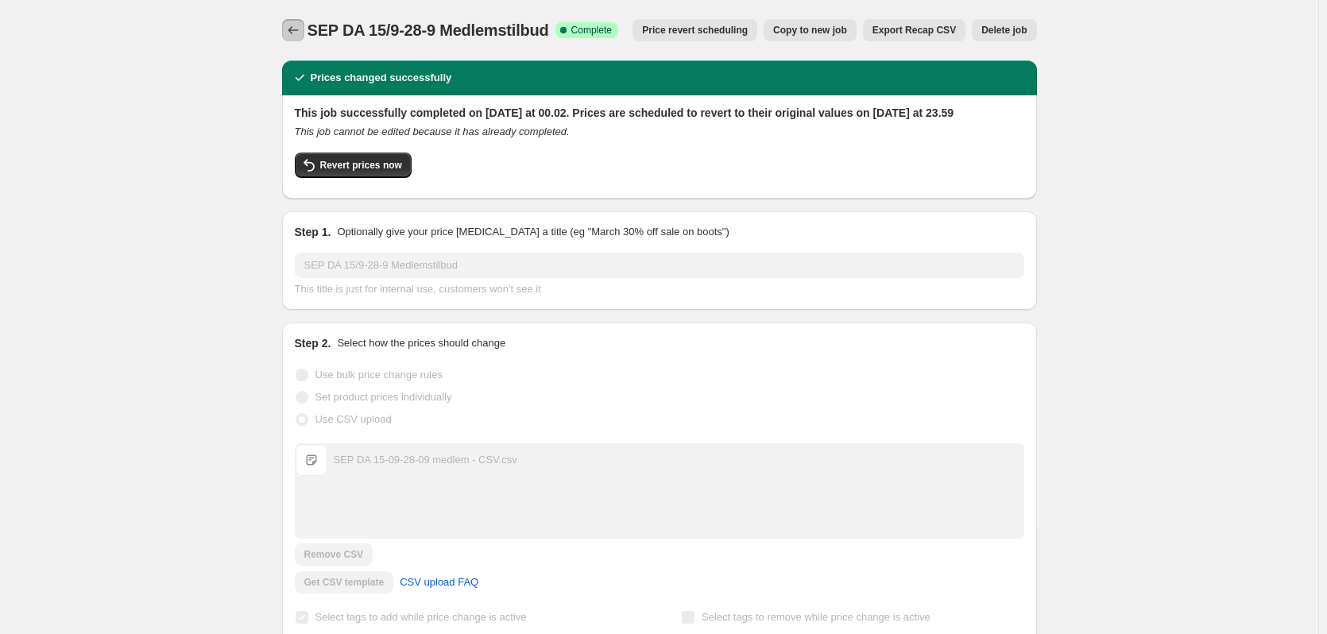
click at [294, 29] on icon "Price change jobs" at bounding box center [293, 30] width 10 height 8
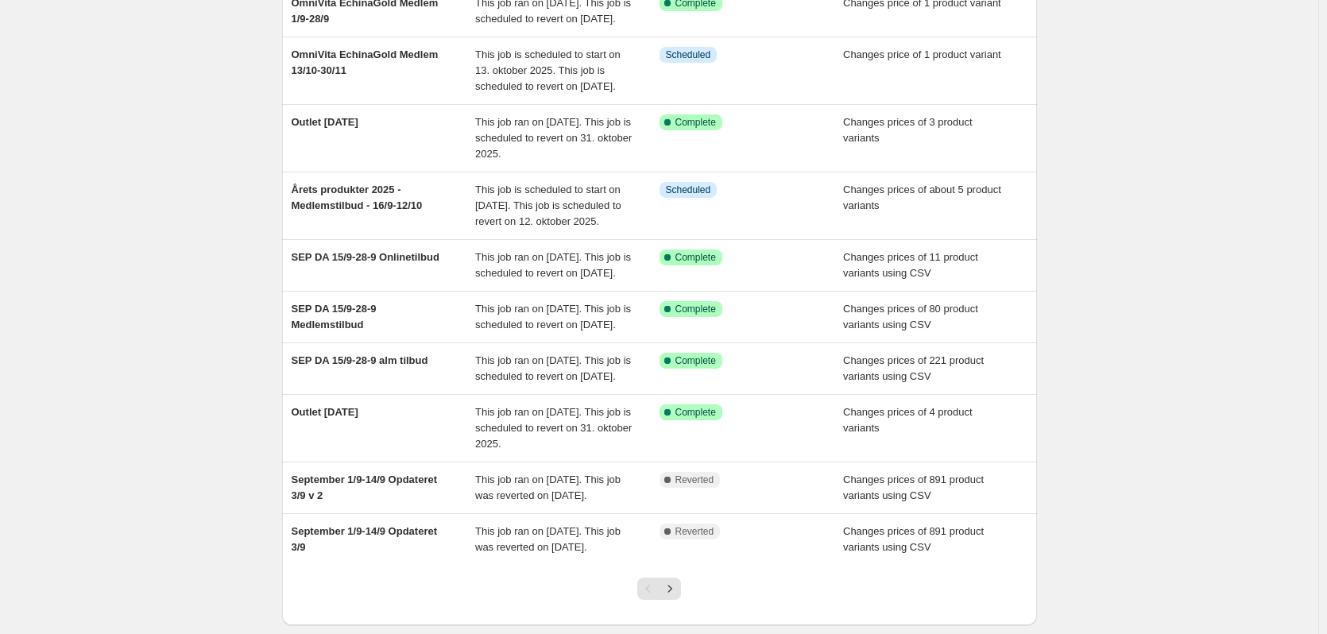
scroll to position [375, 0]
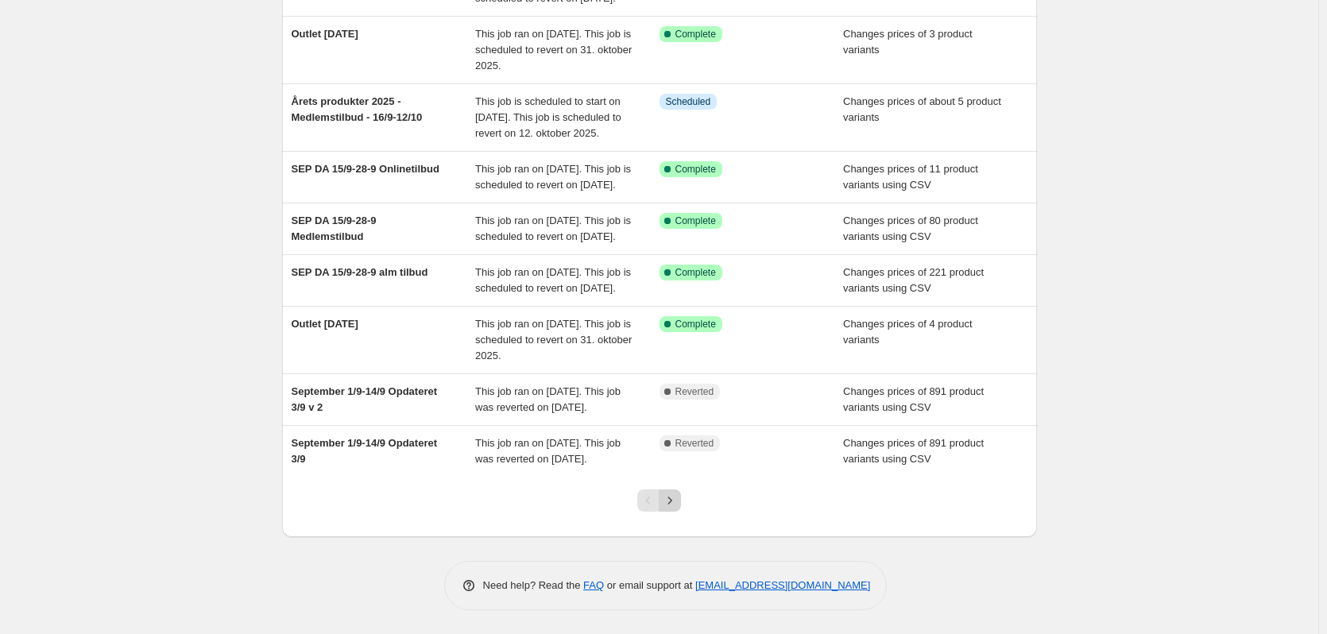
click at [678, 505] on icon "Next" at bounding box center [670, 501] width 16 height 16
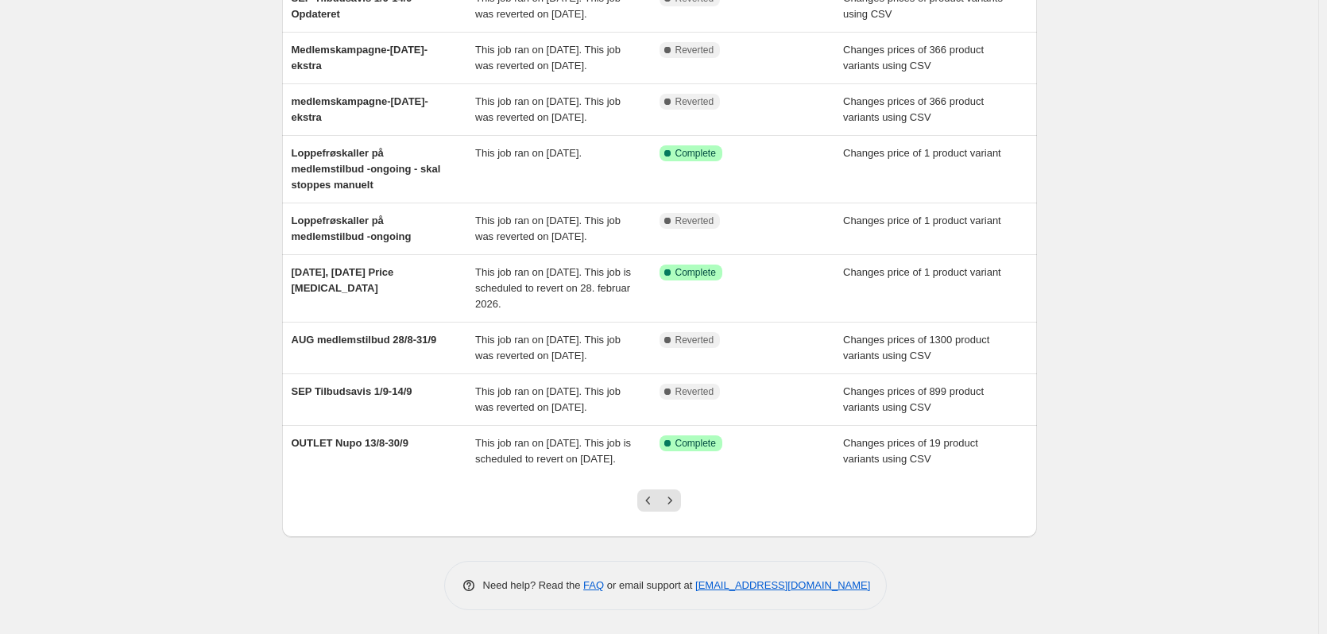
scroll to position [343, 0]
click at [655, 501] on icon "Previous" at bounding box center [648, 501] width 16 height 16
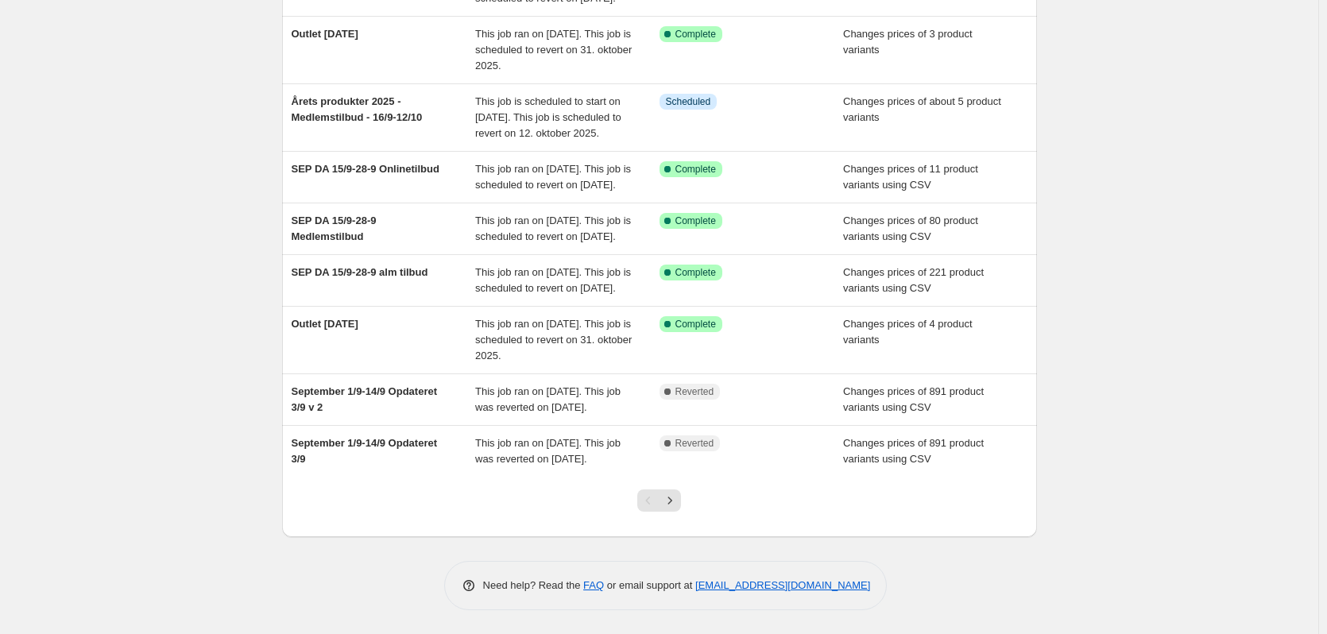
scroll to position [296, 0]
click at [675, 509] on icon "Next" at bounding box center [670, 501] width 16 height 16
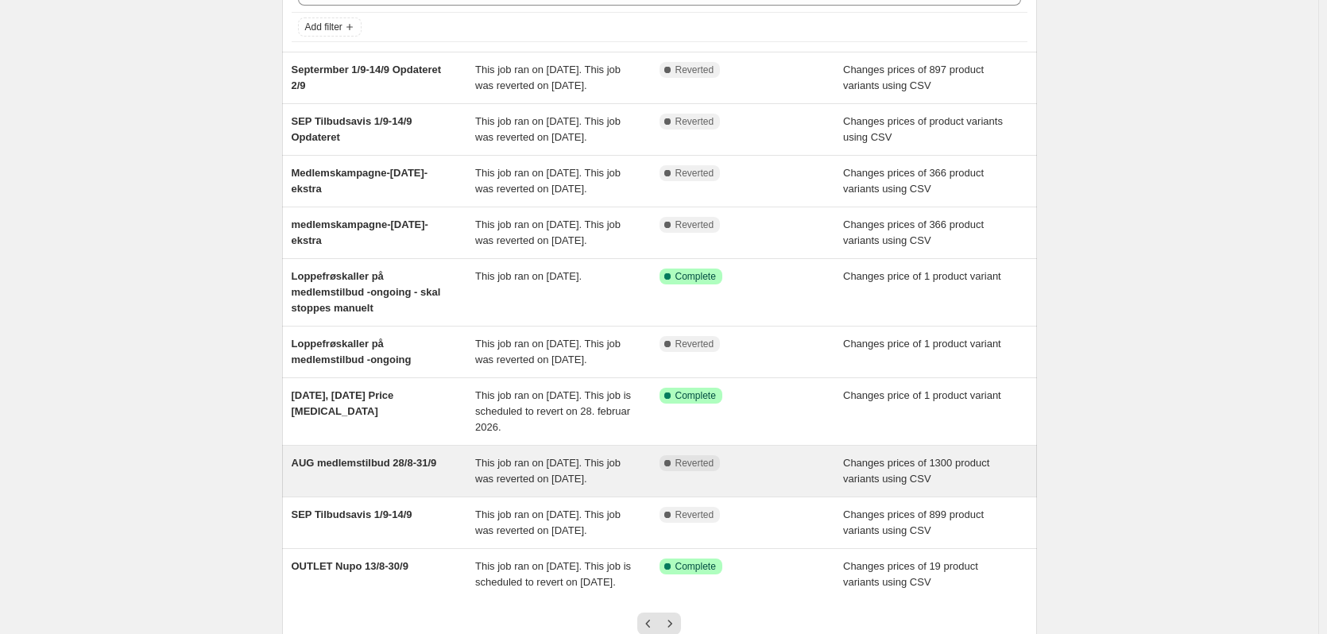
scroll to position [238, 0]
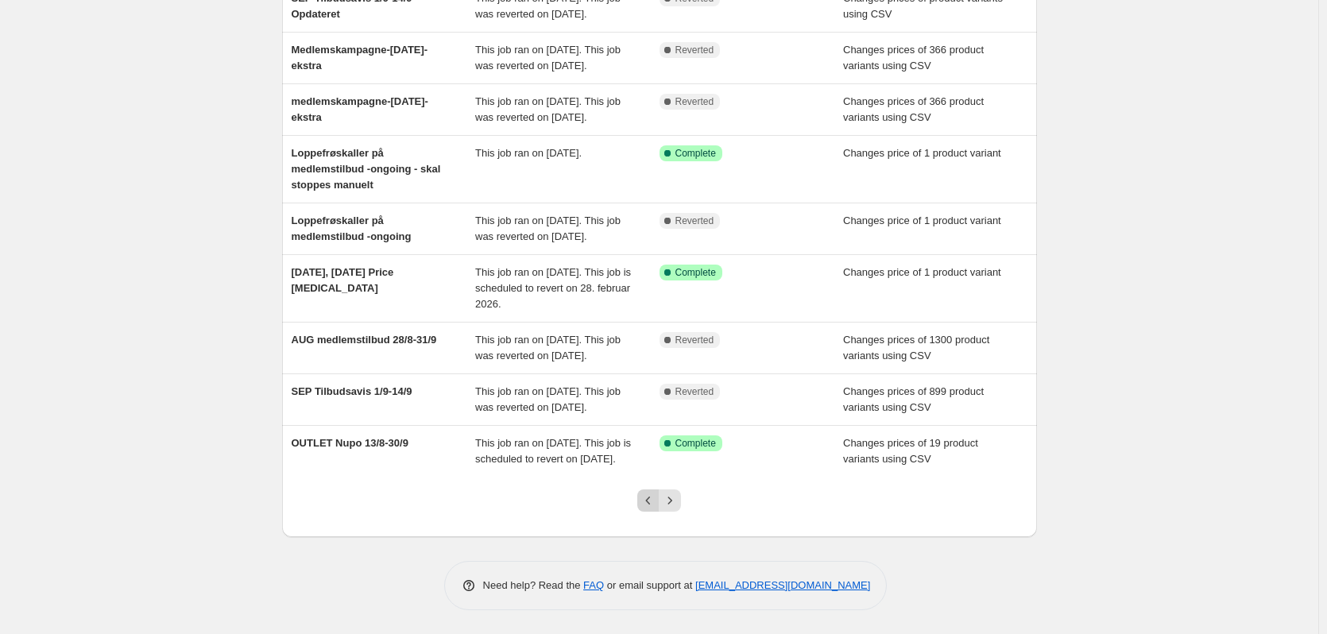
click at [649, 509] on icon "Previous" at bounding box center [648, 501] width 16 height 16
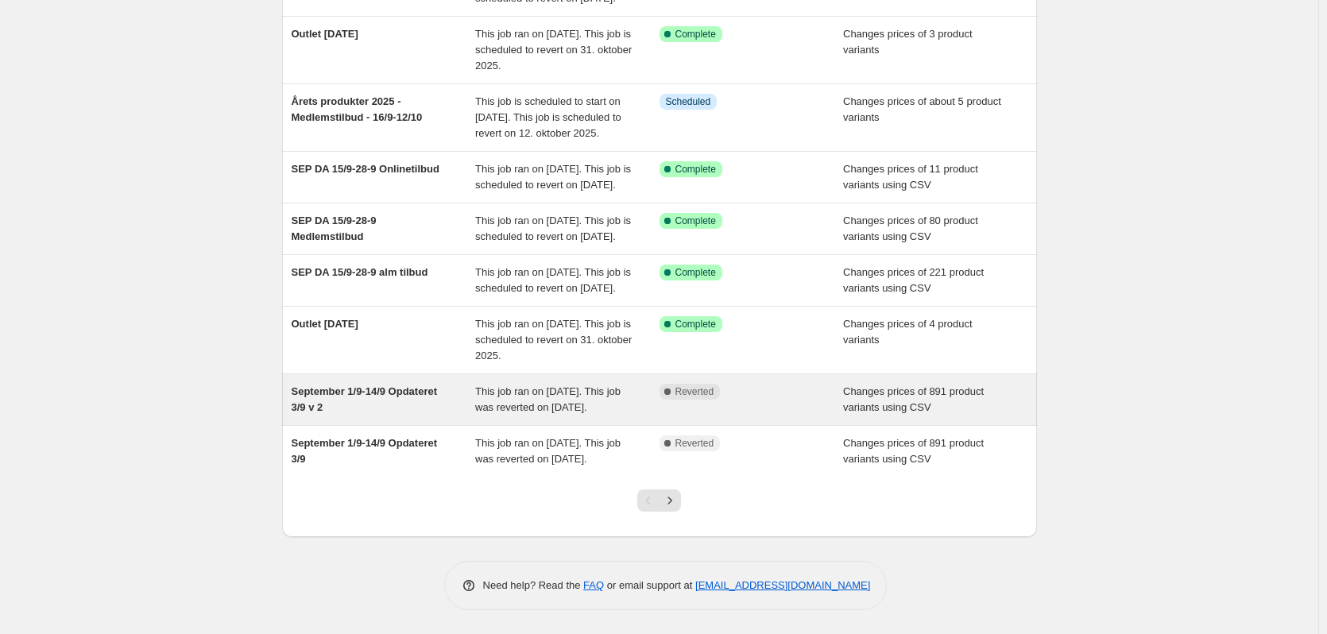
scroll to position [375, 0]
click at [431, 384] on div "September 1/9-14/9 Opdateret 3/9 v 2" at bounding box center [384, 400] width 184 height 32
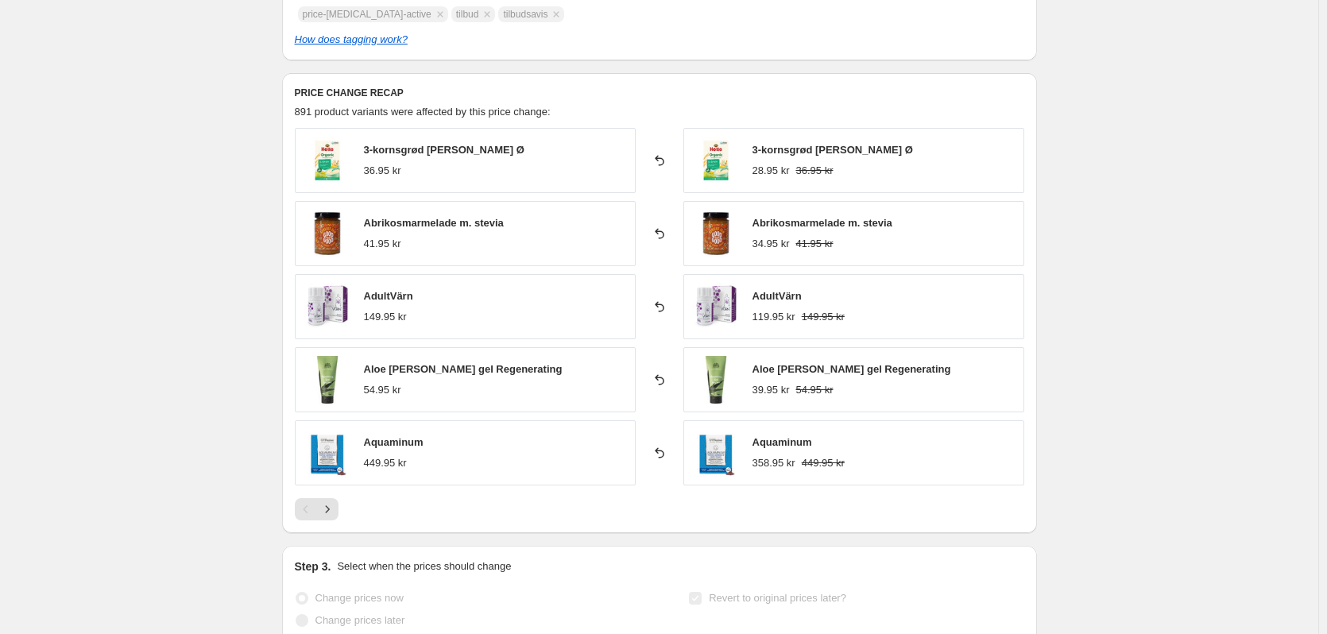
scroll to position [636, 0]
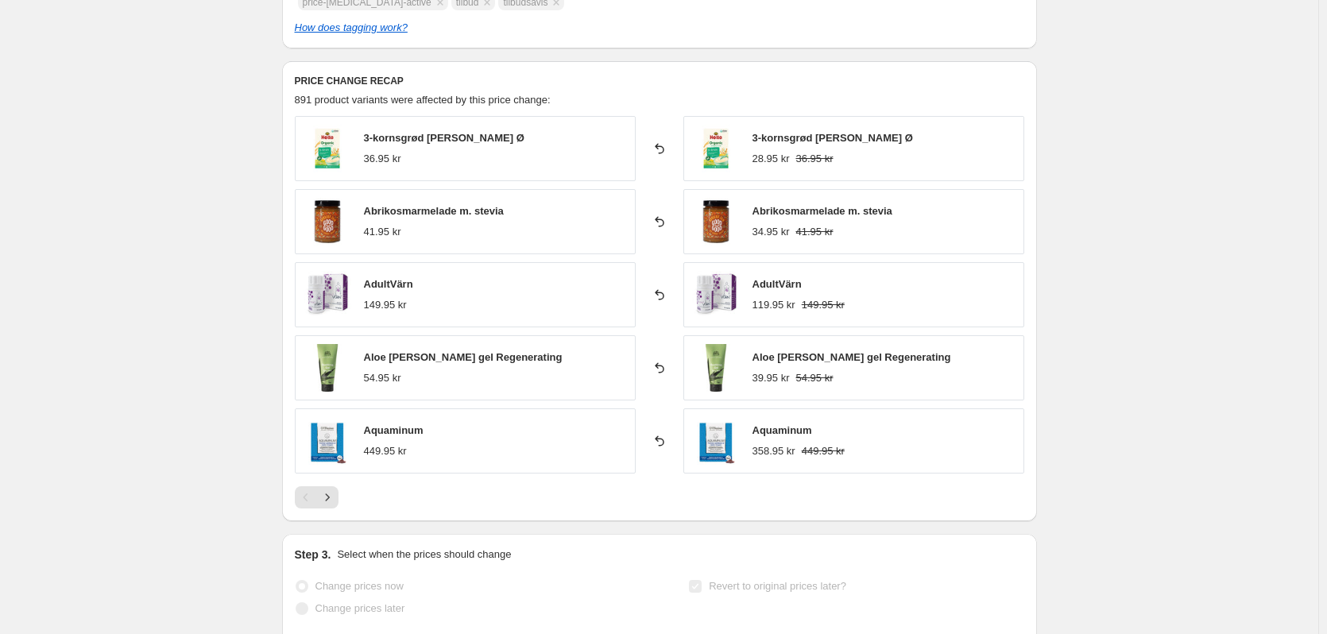
click at [222, 208] on div "September 1/9-14/9 Opdateret 3/9 v 2. This page is ready September 1/9-14/9 Opd…" at bounding box center [659, 184] width 1318 height 1640
